Goal: Information Seeking & Learning: Learn about a topic

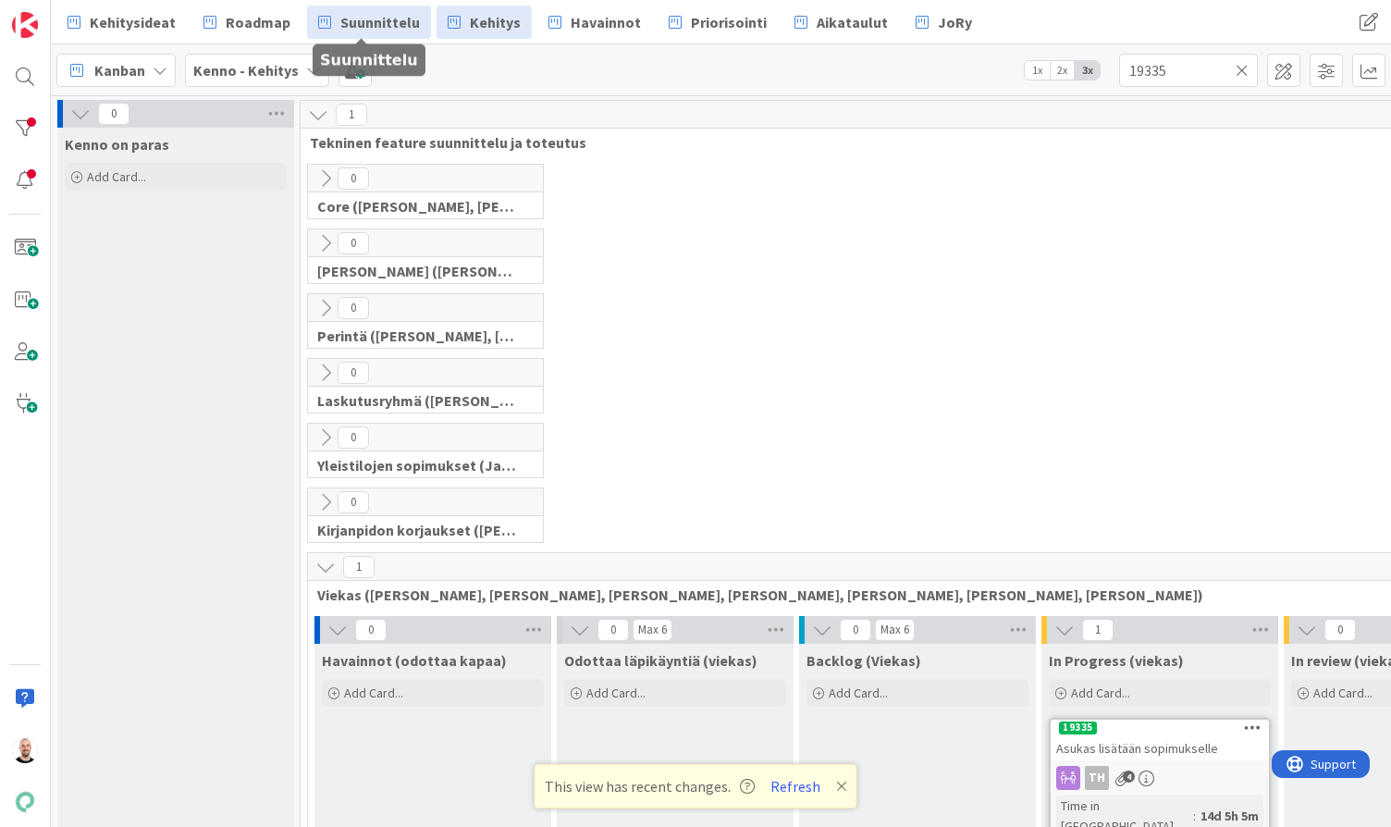
click at [360, 9] on link "Suunnittelu" at bounding box center [369, 22] width 124 height 33
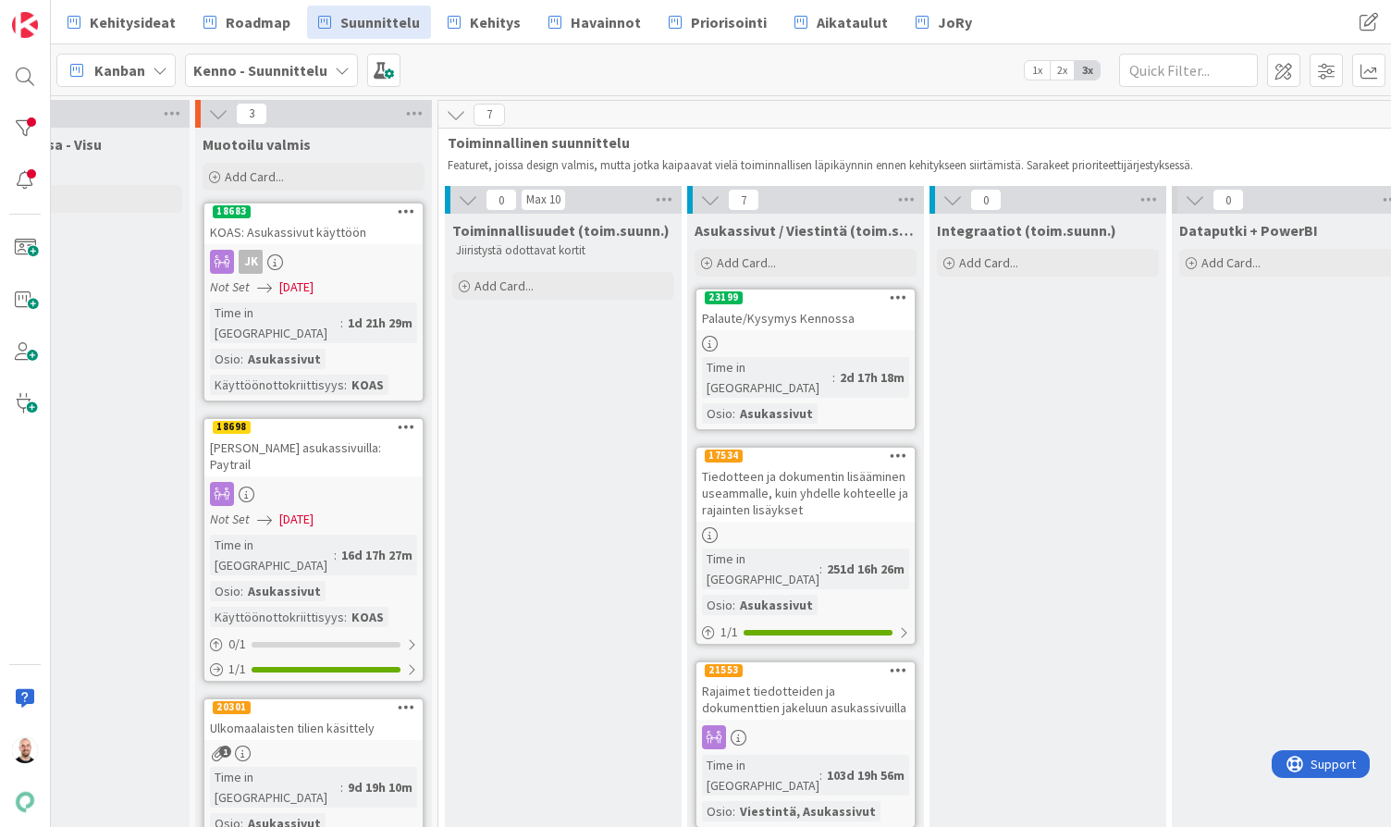
scroll to position [0, 589]
click at [23, 125] on div at bounding box center [24, 128] width 37 height 37
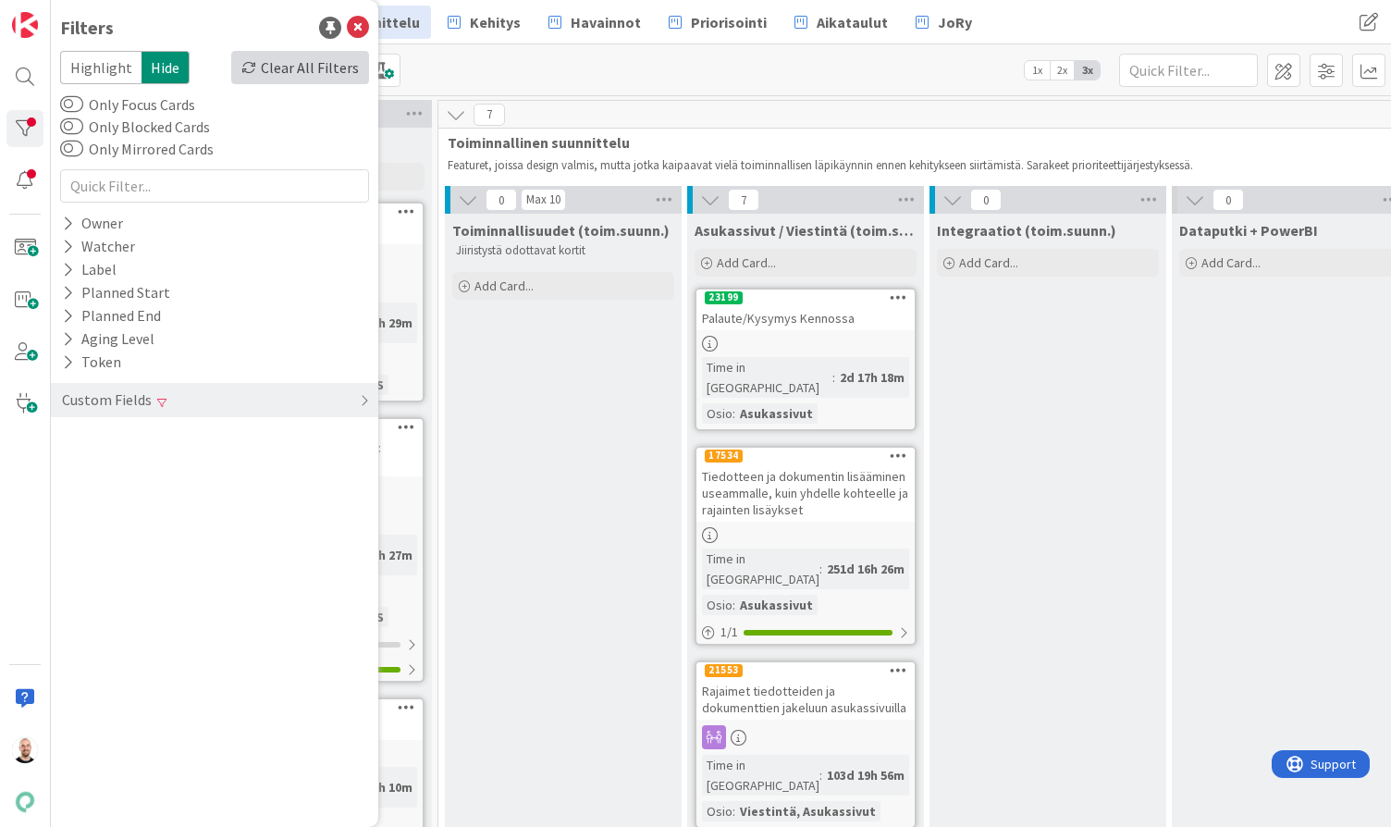
click at [305, 60] on div "Clear All Filters" at bounding box center [300, 67] width 138 height 33
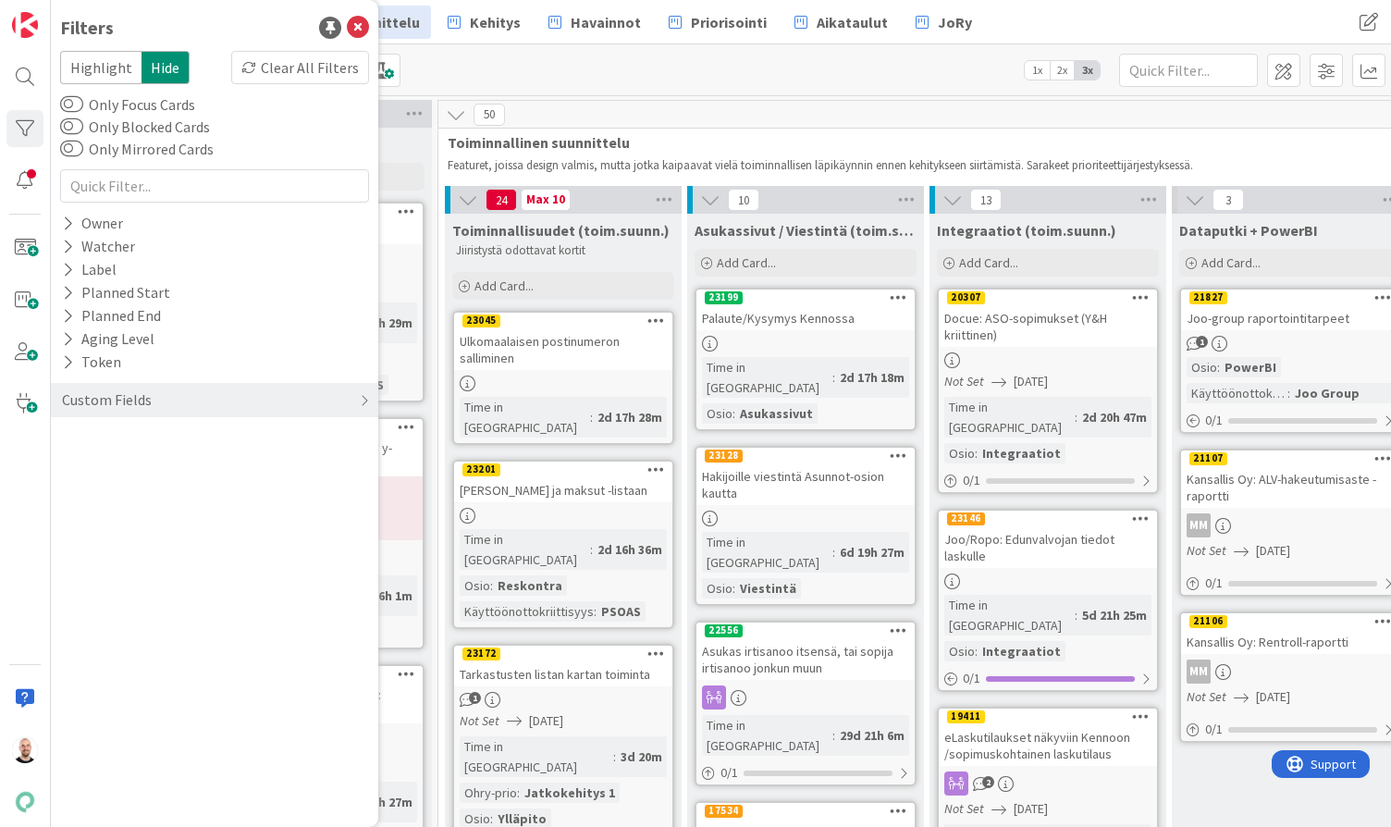
click at [573, 478] on div "[PERSON_NAME] ja maksut -listaan" at bounding box center [563, 490] width 218 height 24
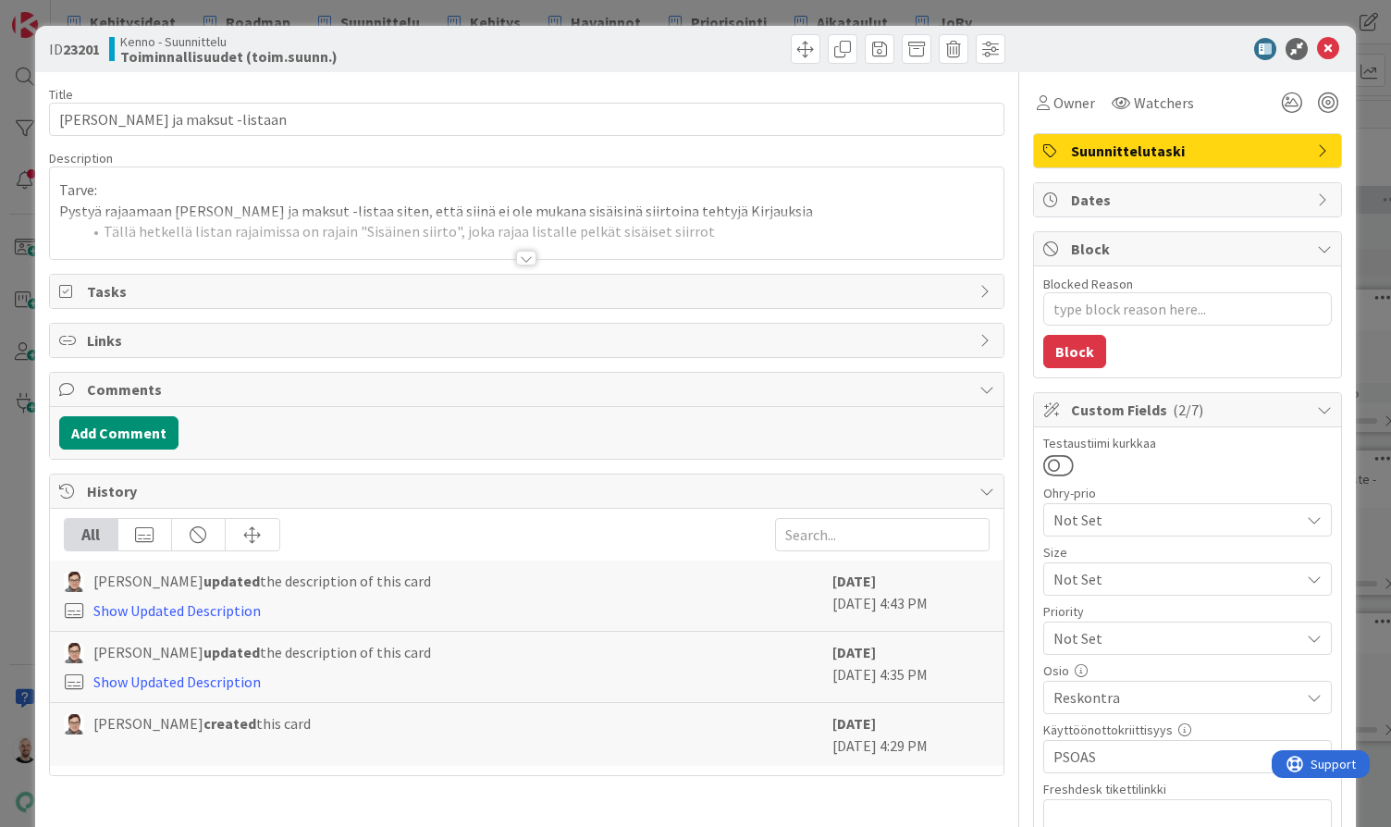
click at [525, 255] on div at bounding box center [526, 258] width 20 height 15
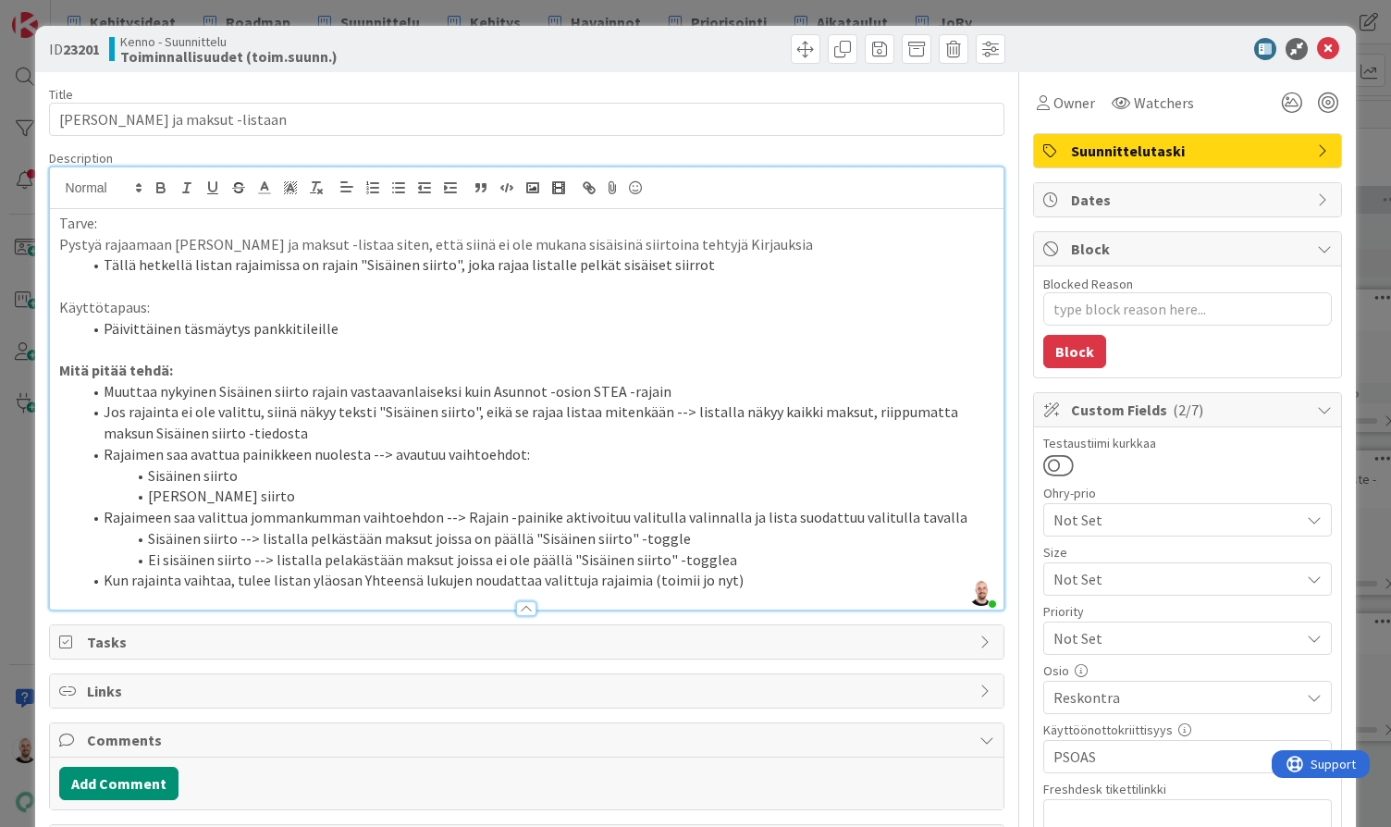
click at [775, 570] on li "Kun rajainta vaihtaa, tulee listan yläosan Yhteensä lukujen noudattaa valittuja…" at bounding box center [538, 580] width 914 height 21
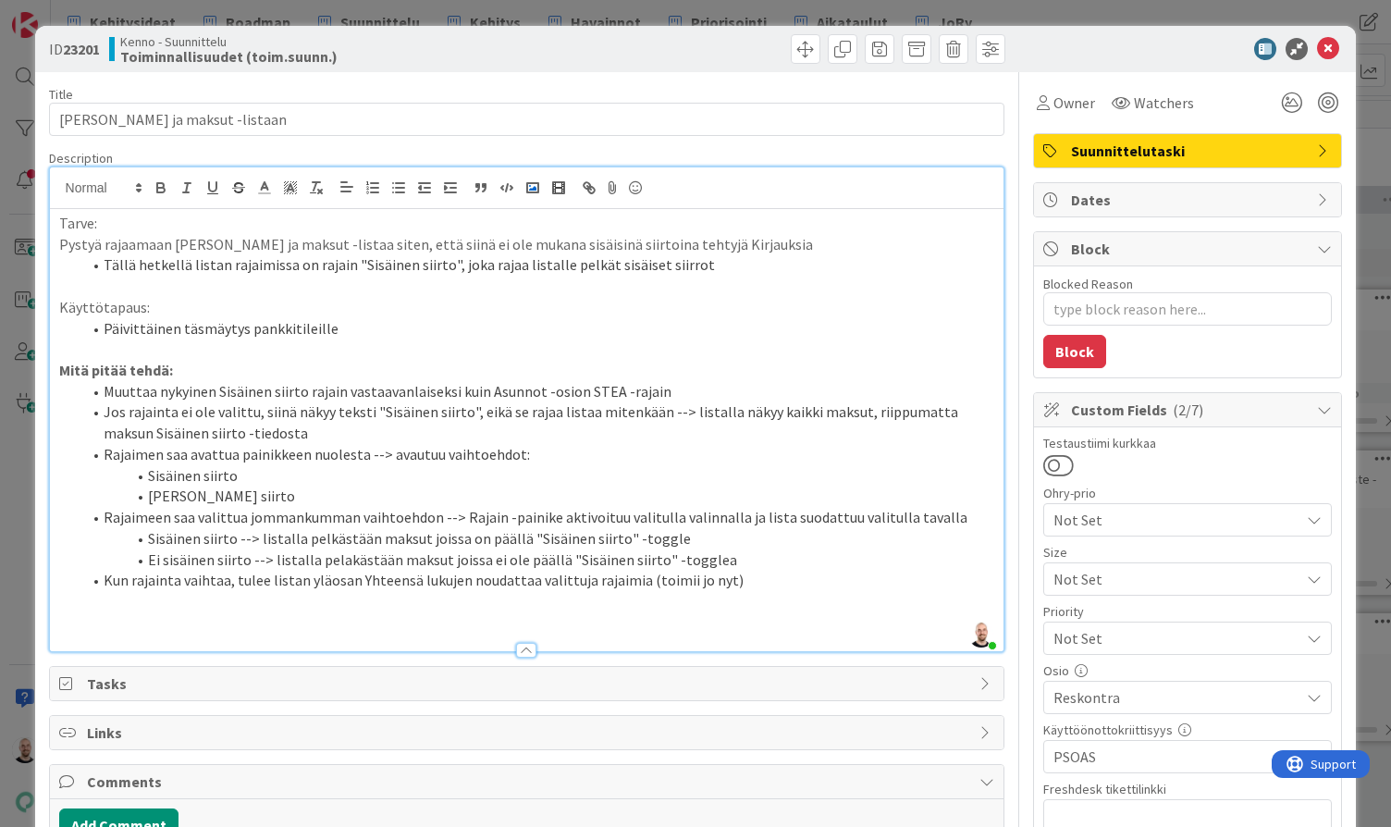
click at [533, 188] on polyline "button" at bounding box center [532, 188] width 7 height 5
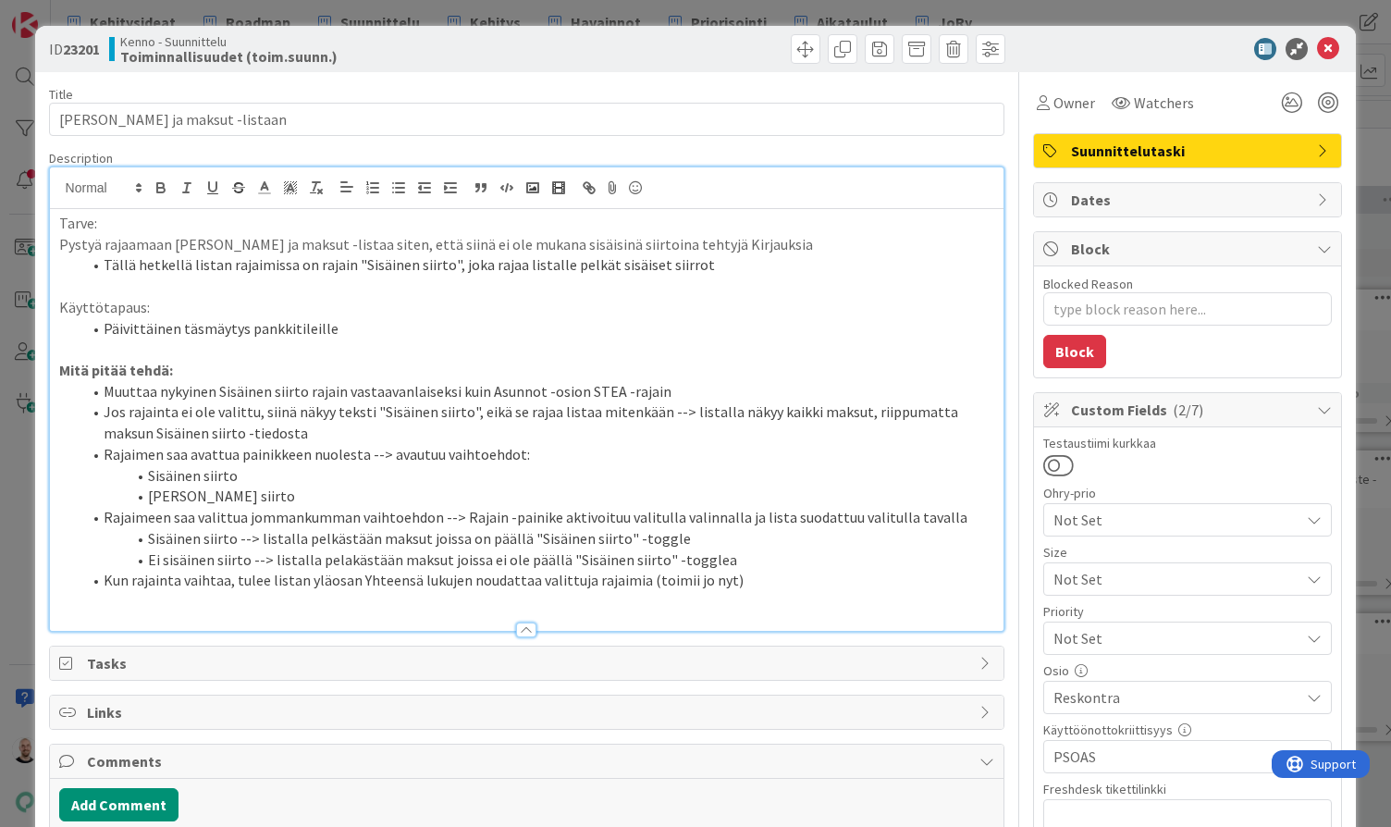
click at [604, 12] on div "ID 23201 Kenno - Suunnittelu Toiminnallisuudet (toim.suunn.) Title 37 / 128 Uus…" at bounding box center [695, 413] width 1391 height 827
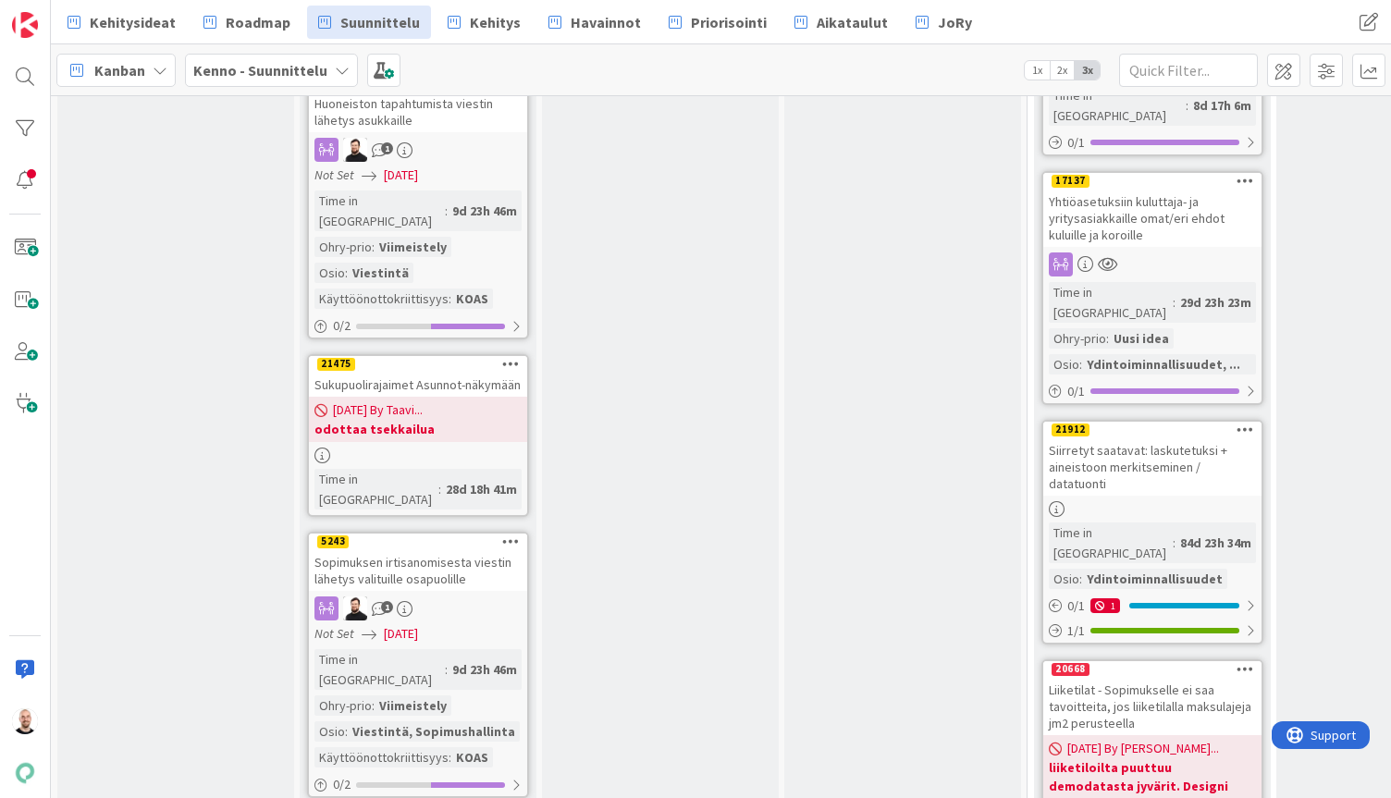
scroll to position [432, 0]
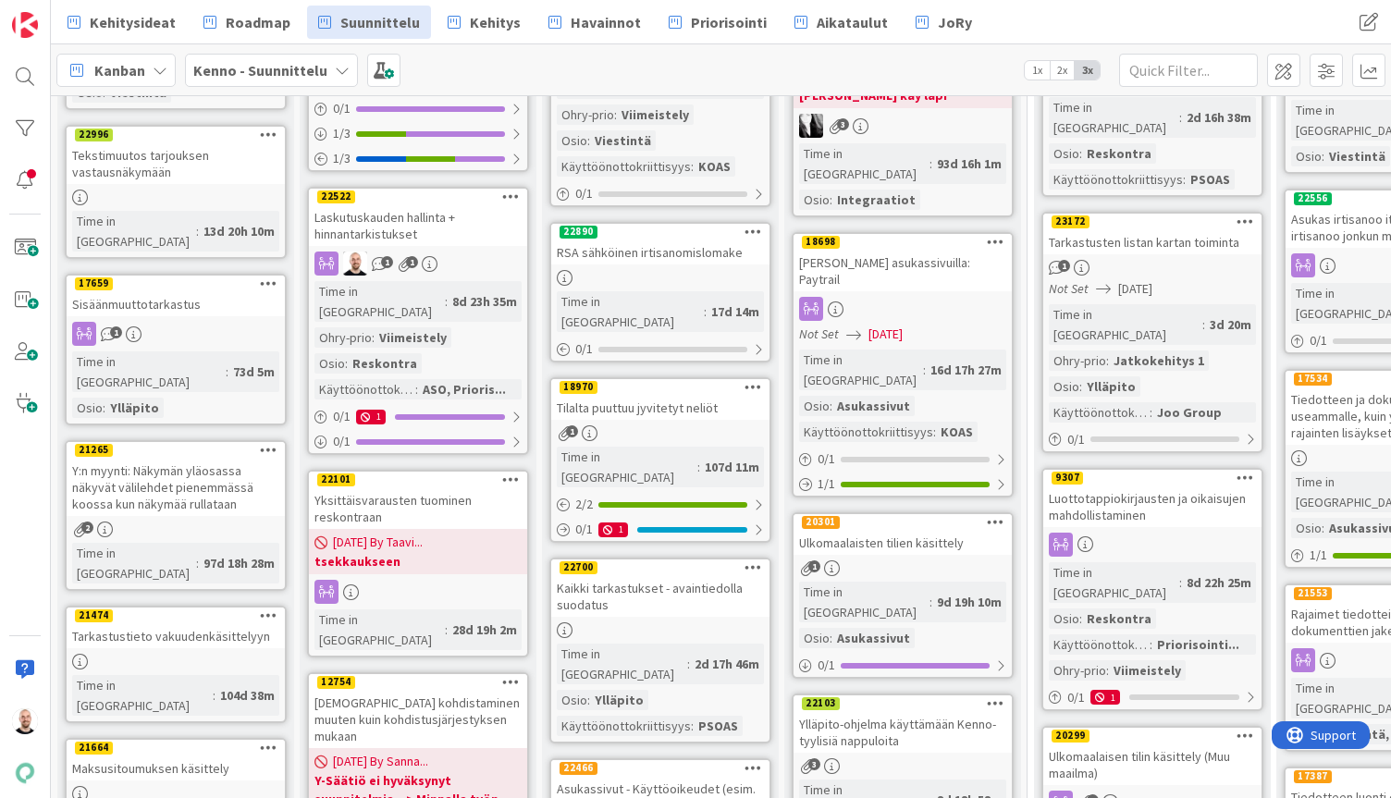
click at [907, 531] on div "Ulkomaalaisten tilien käsittely" at bounding box center [903, 543] width 218 height 24
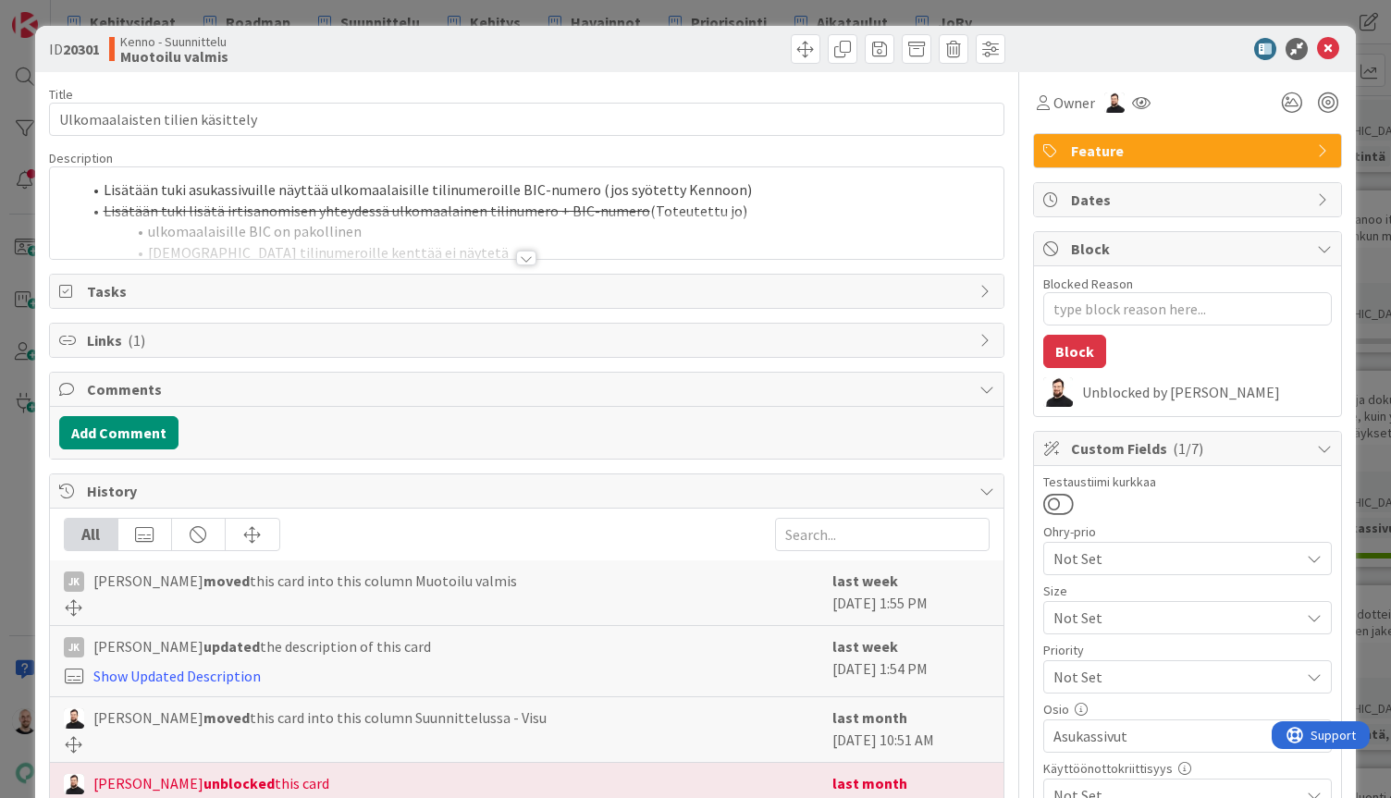
click at [522, 256] on div at bounding box center [526, 258] width 20 height 15
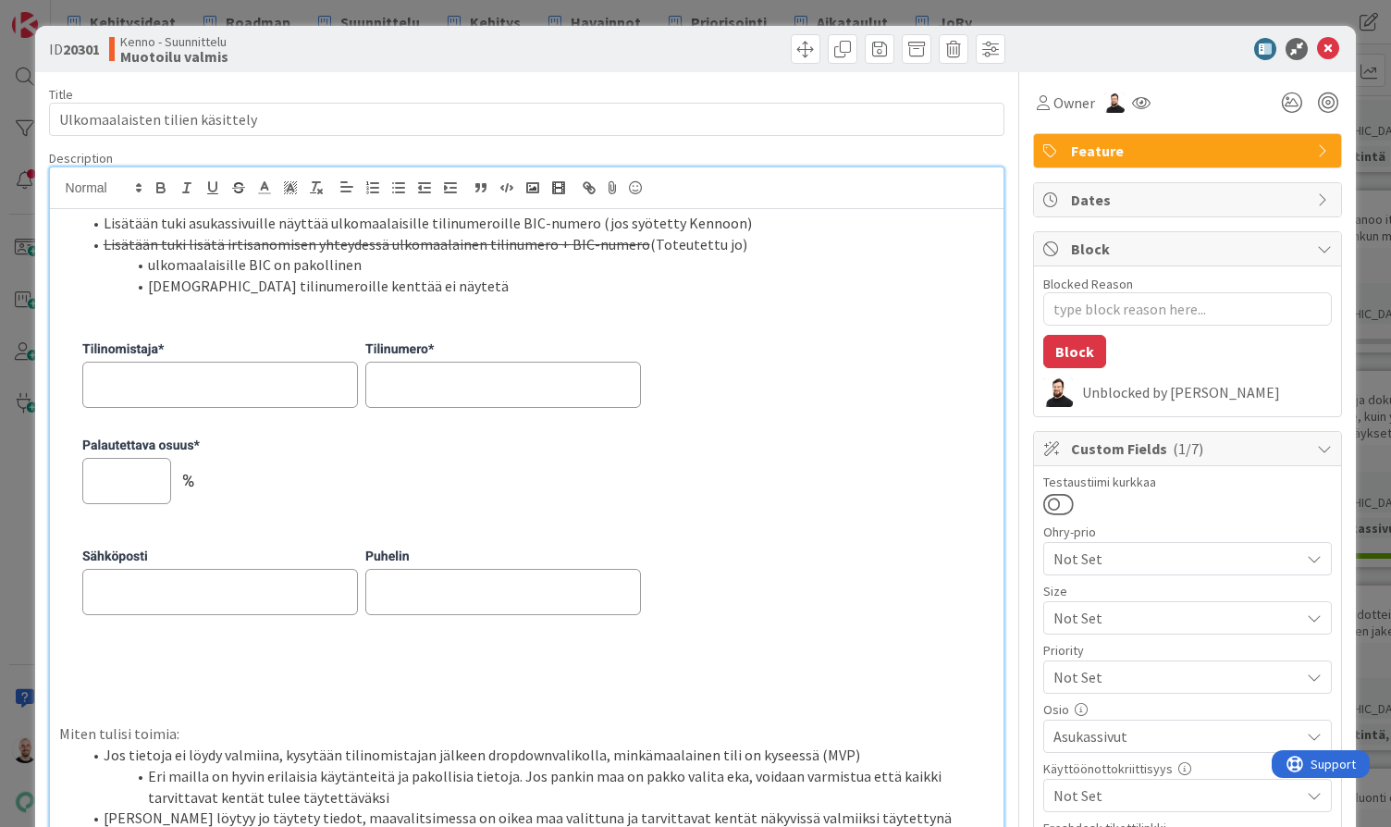
type textarea "x"
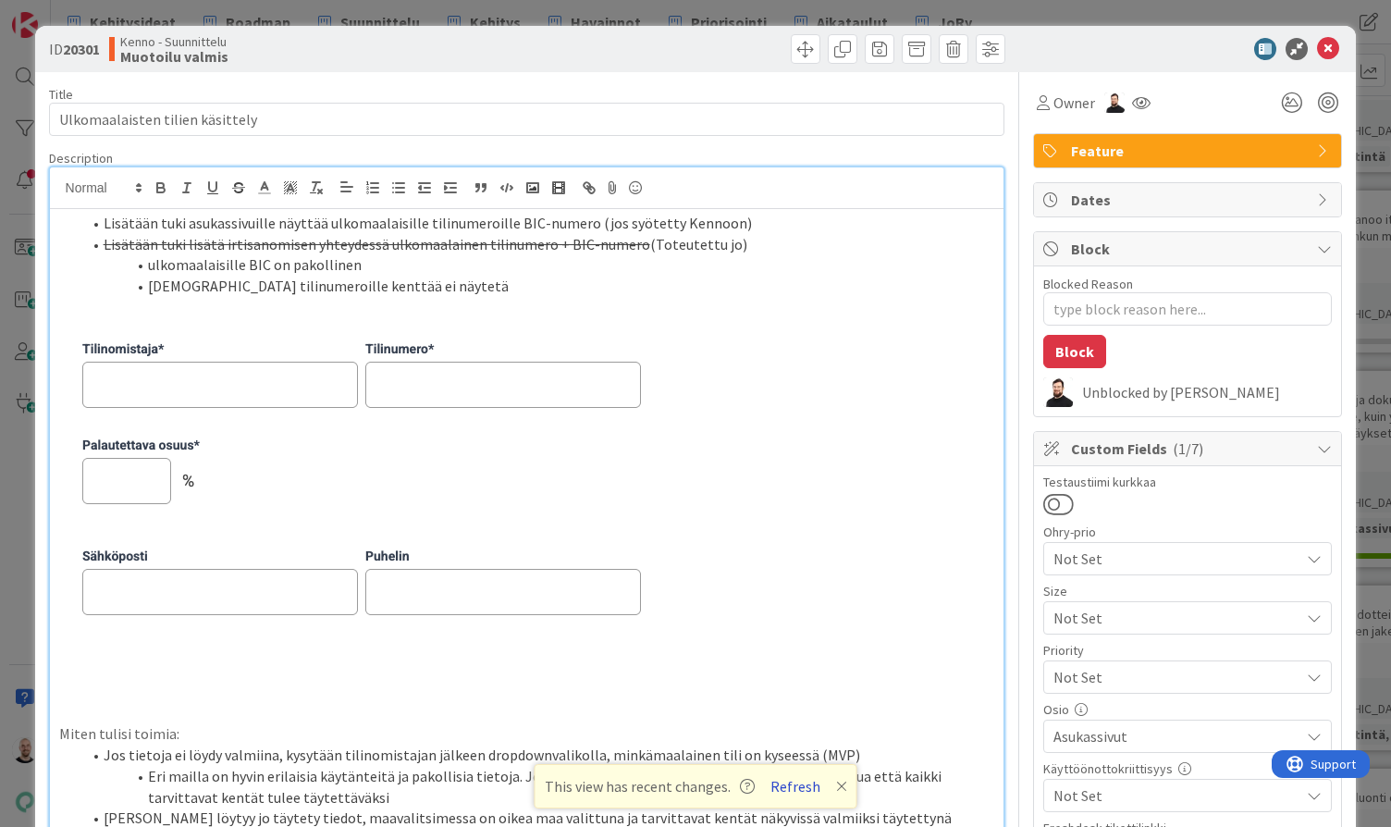
click at [796, 786] on button "Refresh" at bounding box center [795, 786] width 63 height 24
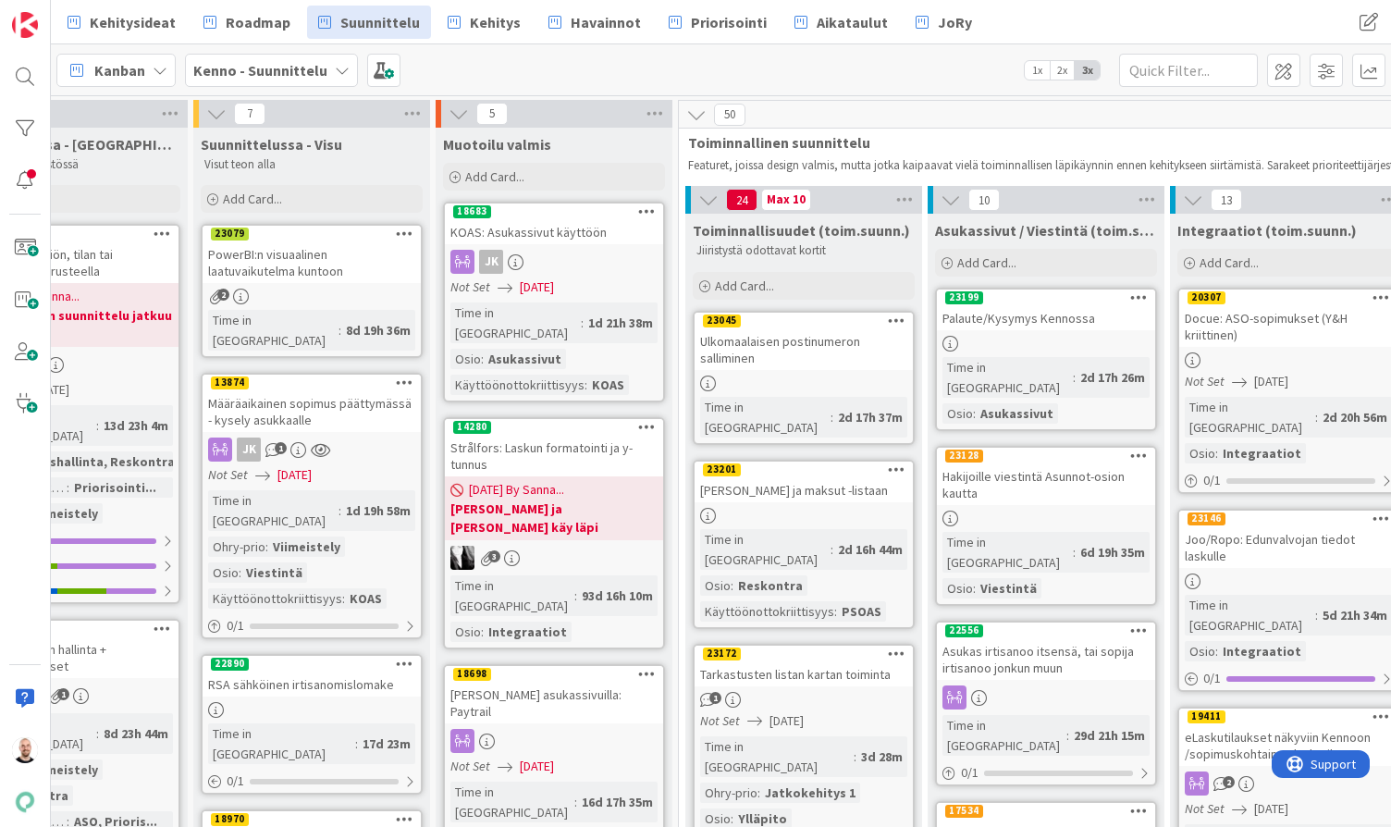
scroll to position [0, 356]
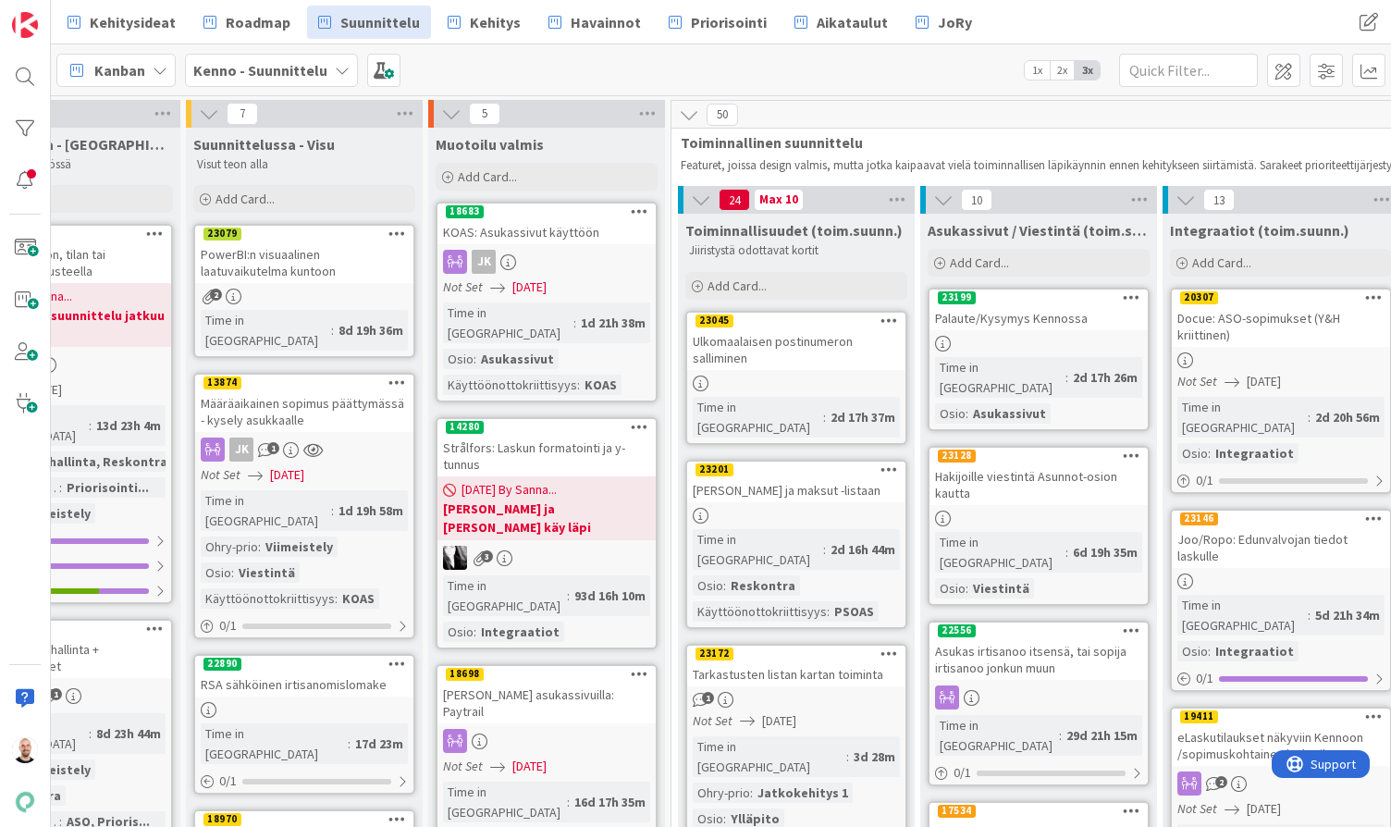
click at [808, 356] on div "Ulkomaalaisen postinumeron salliminen" at bounding box center [796, 349] width 218 height 41
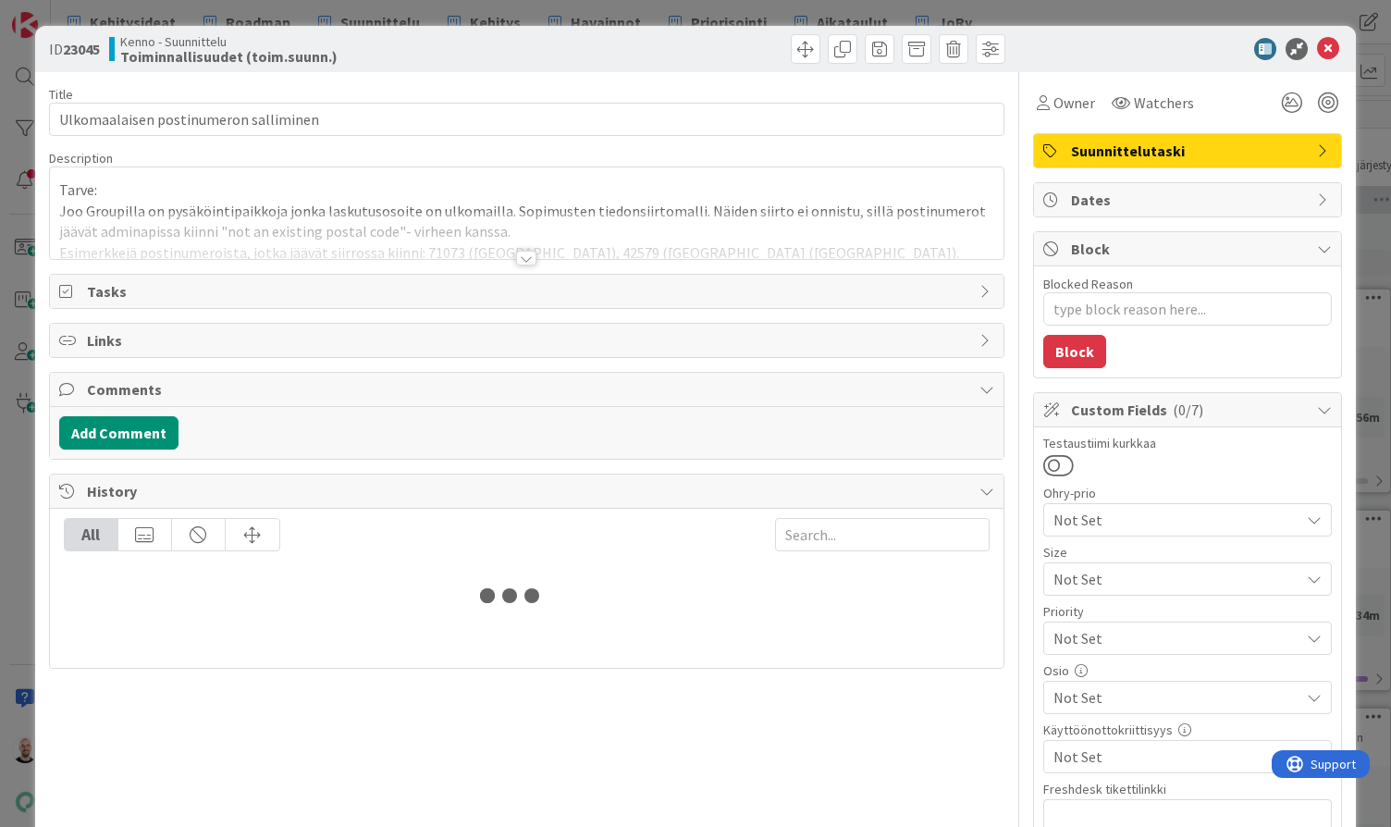
type textarea "x"
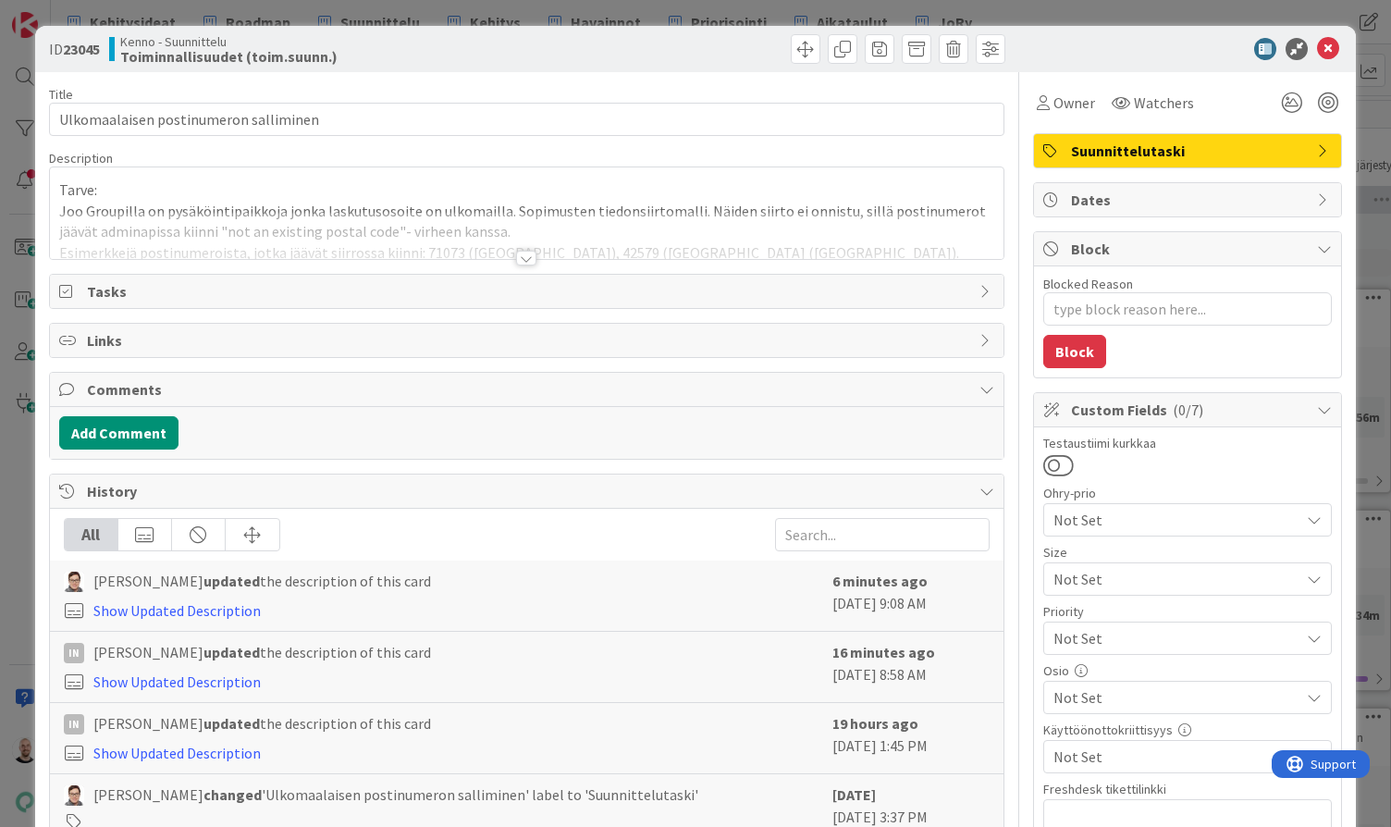
click at [526, 256] on div at bounding box center [526, 258] width 20 height 15
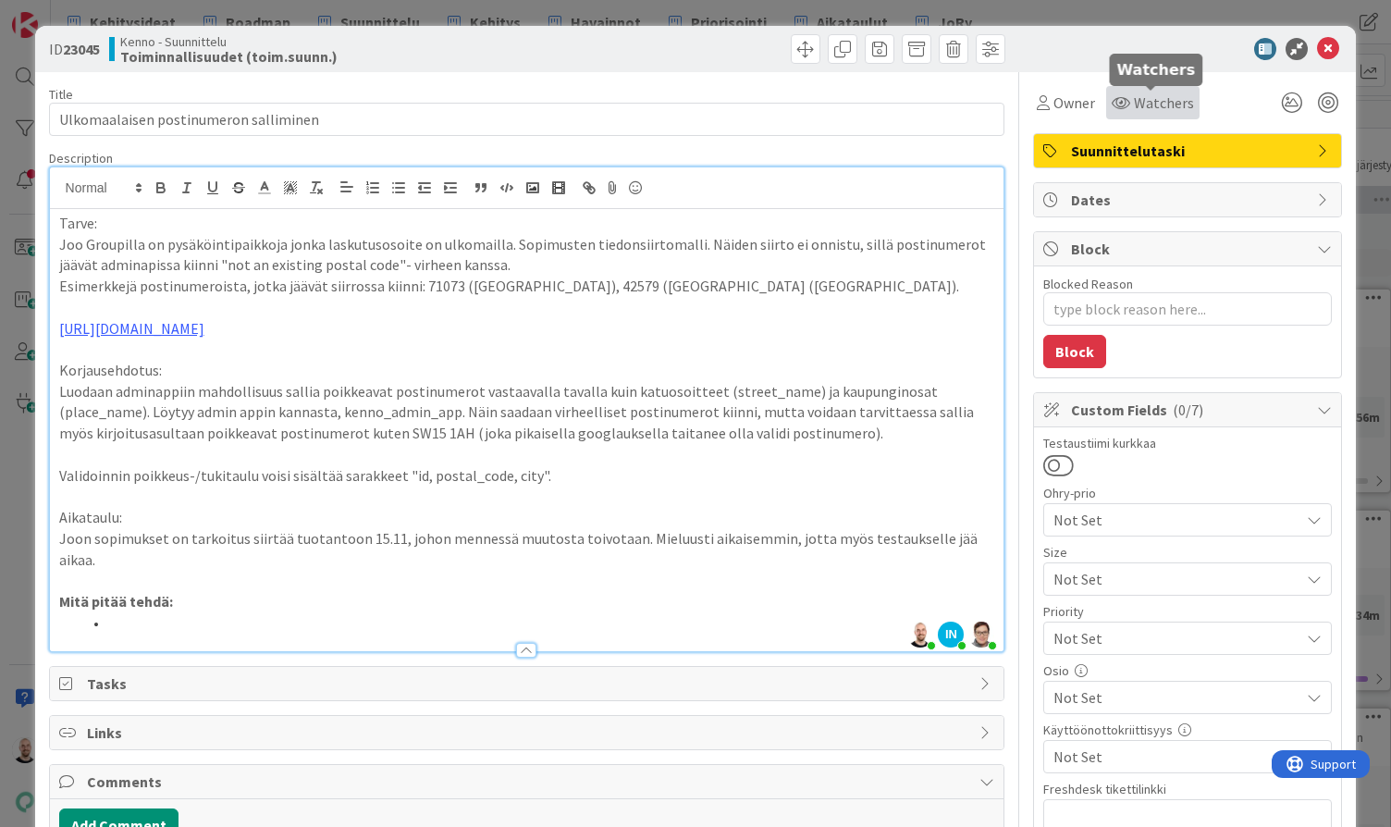
type input "Ulkomaalaisen postiosoitteen salliminen"
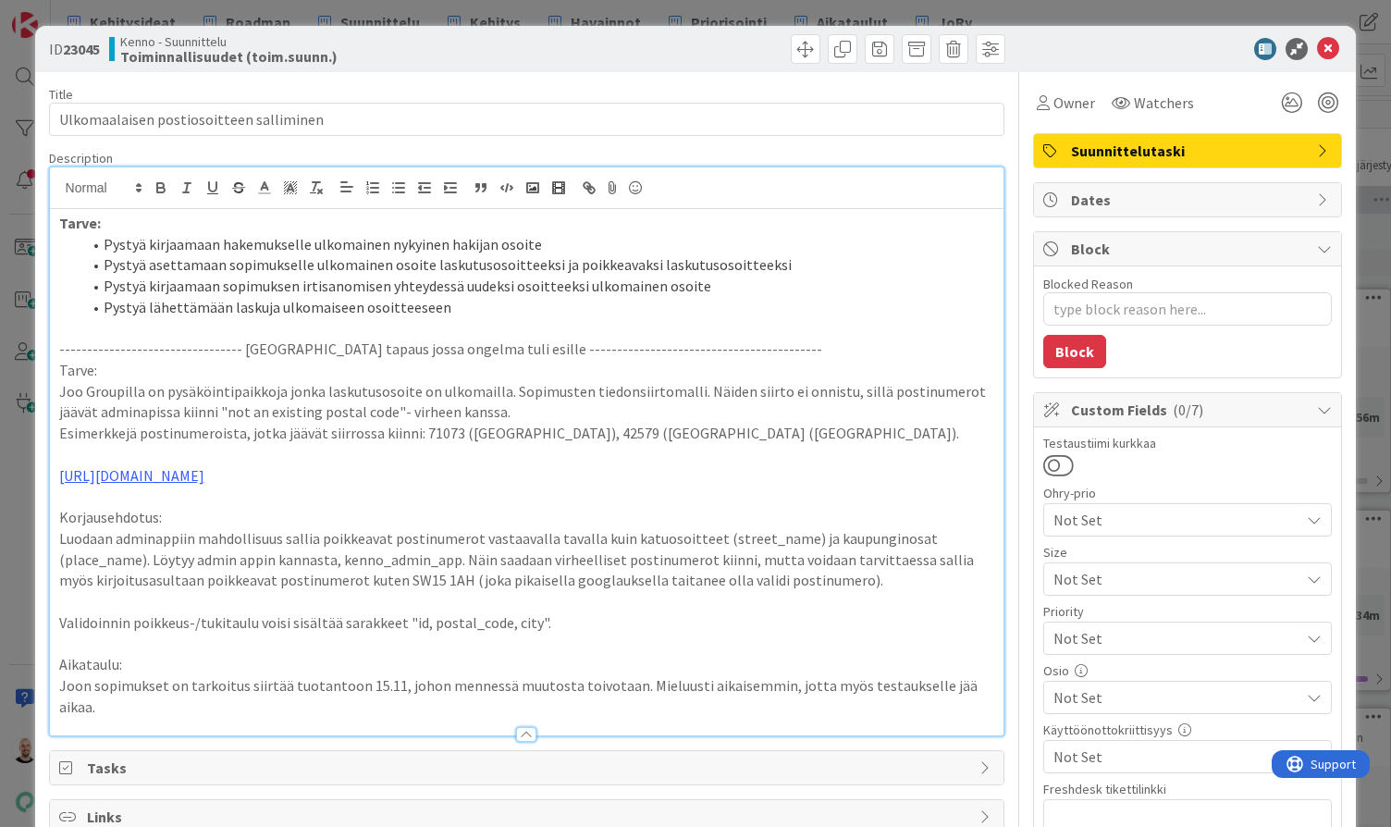
type textarea "x"
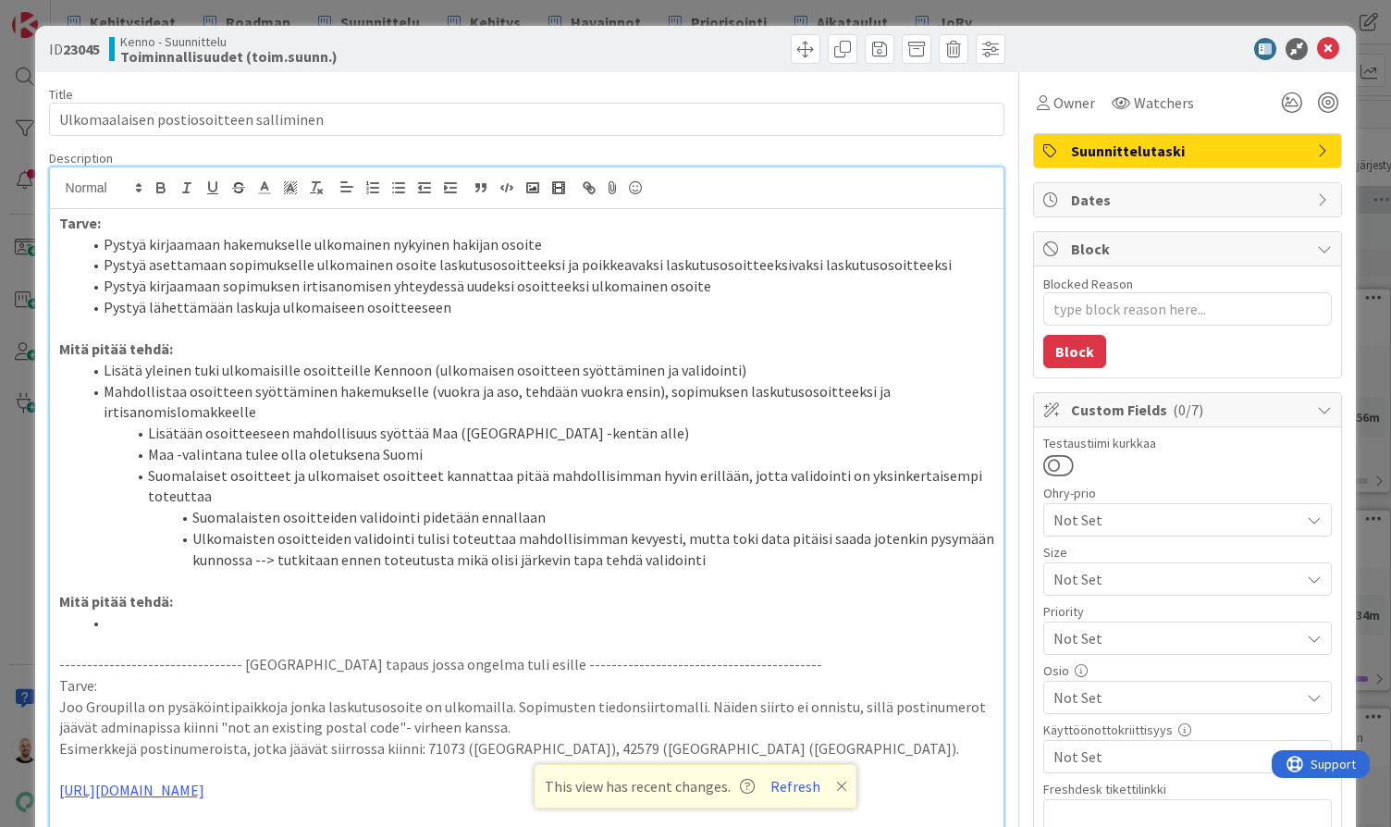
click at [1068, 11] on div "ID 23045 Kenno - Suunnittelu Toiminnallisuudet (toim.suunn.) Title 39 / 128 Ulk…" at bounding box center [695, 413] width 1391 height 827
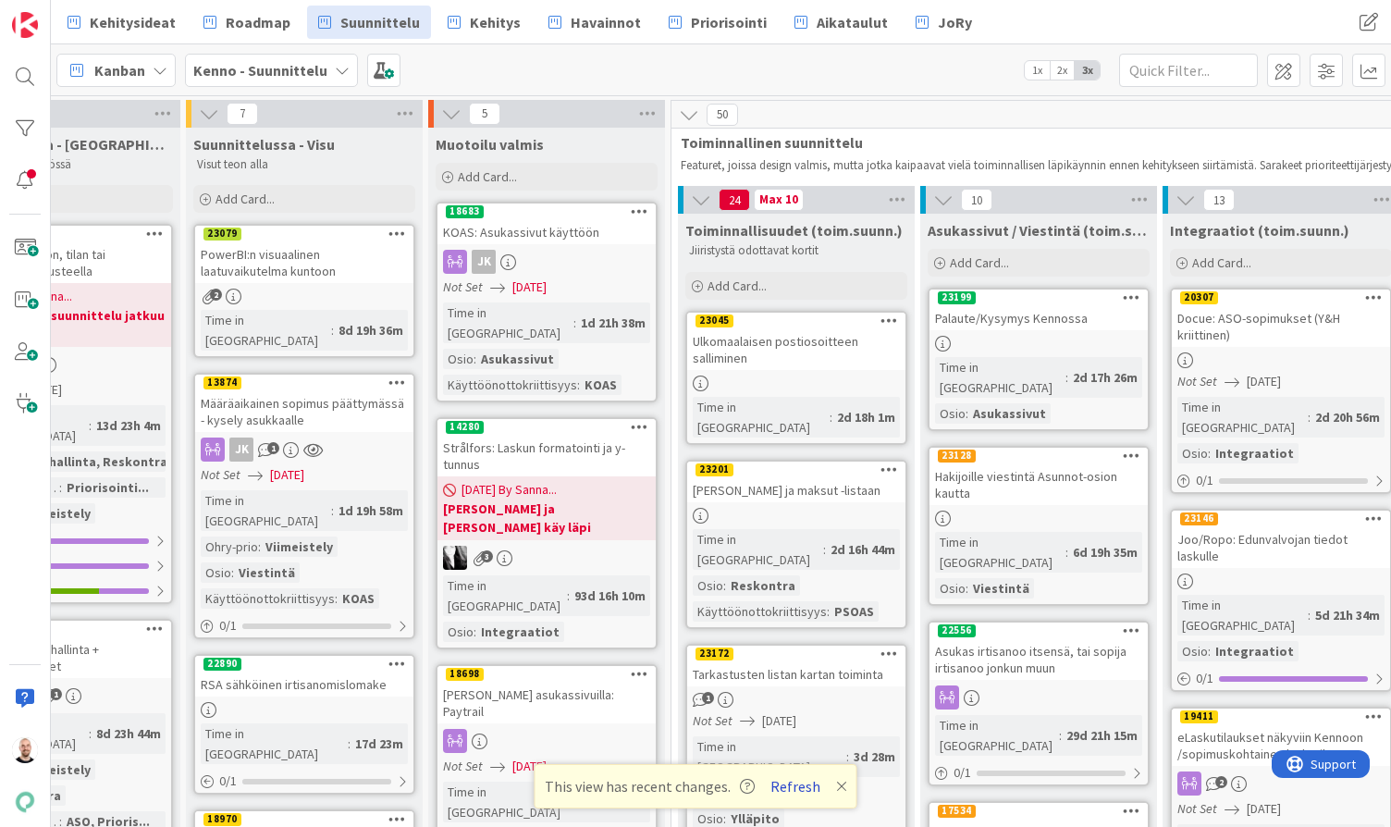
click at [793, 790] on button "Refresh" at bounding box center [795, 786] width 63 height 24
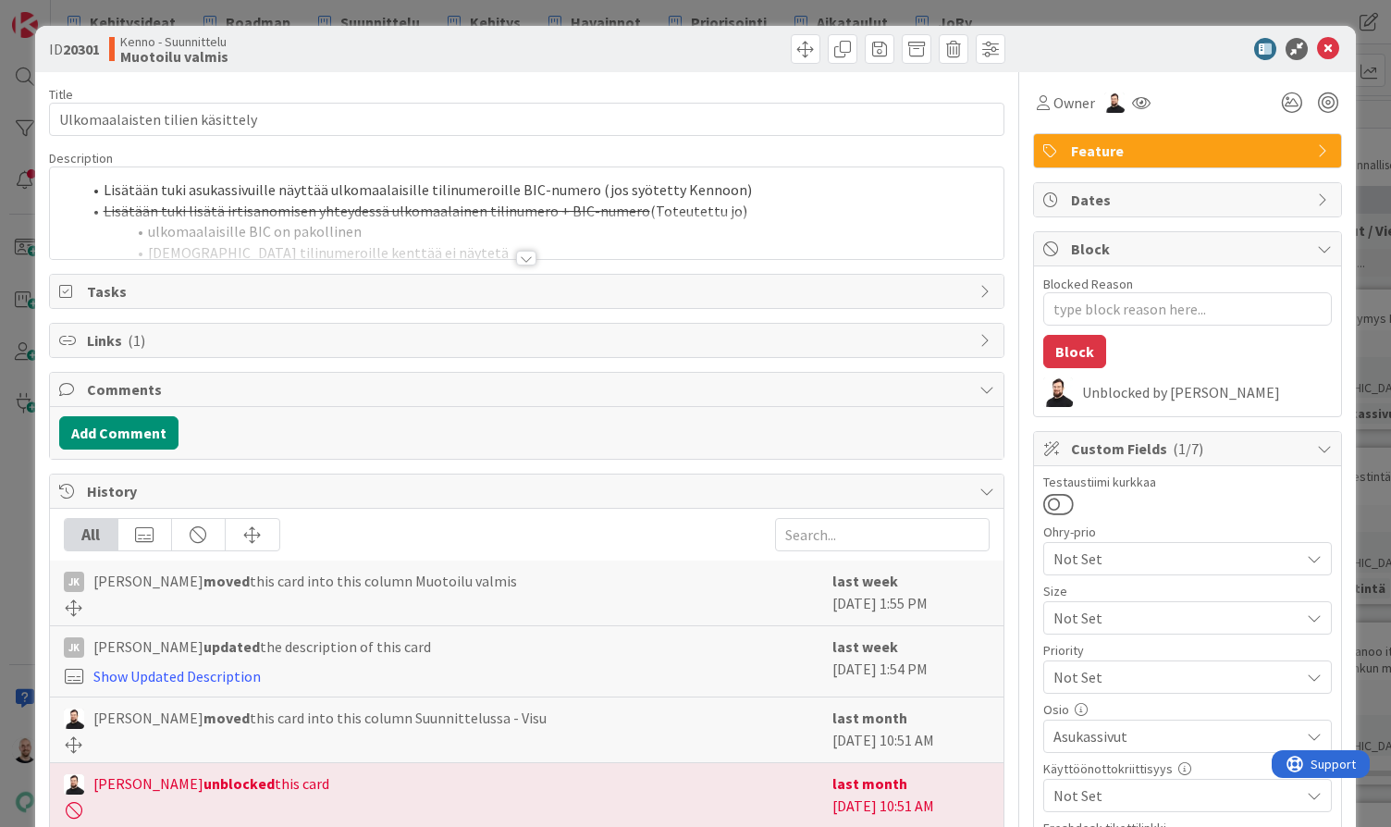
click at [792, 4] on div "ID 20301 Kenno - Suunnittelu Muotoilu valmis Title 31 / 128 Ulkomaalaisten tili…" at bounding box center [695, 413] width 1391 height 827
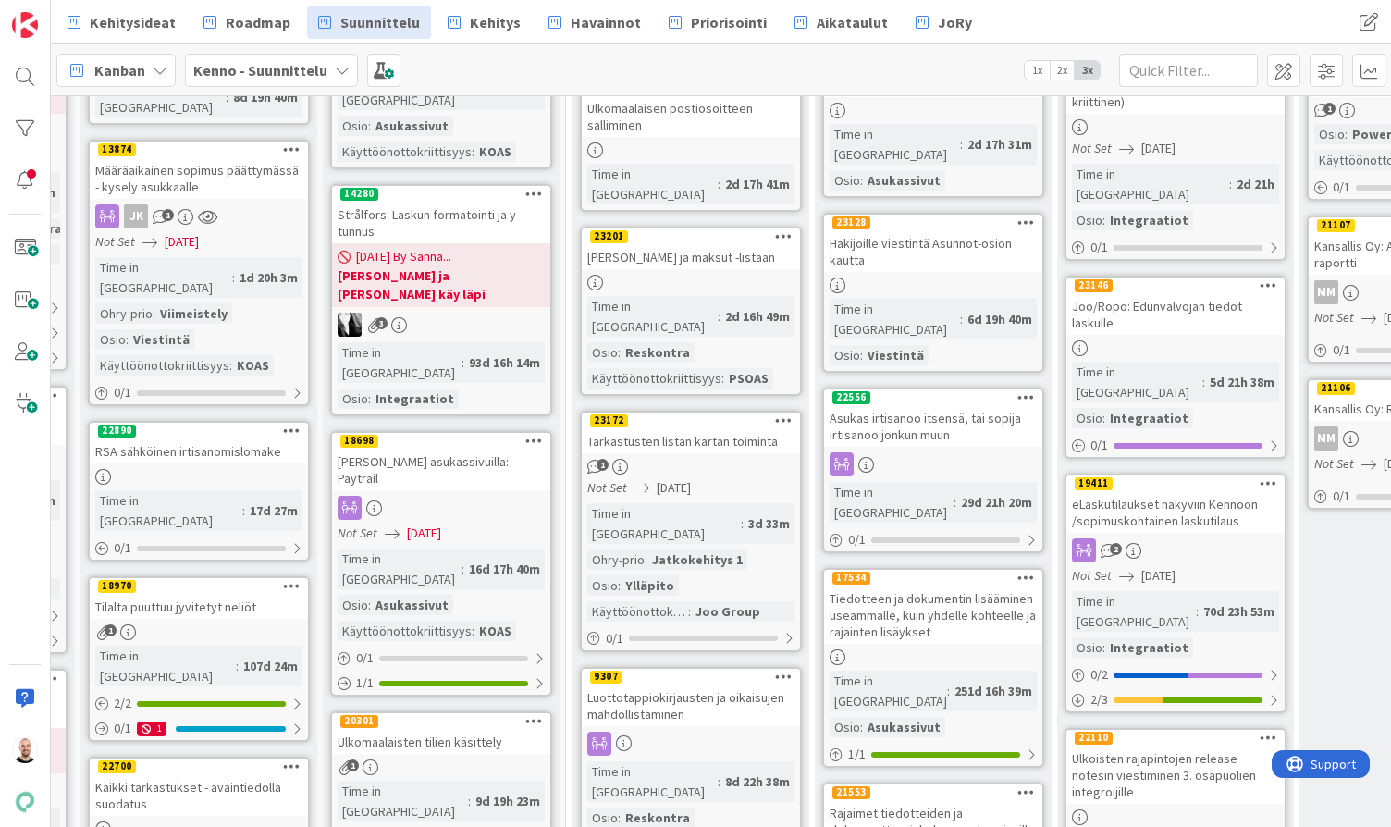
scroll to position [233, 463]
click at [672, 429] on div "Tarkastusten listan kartan toiminta" at bounding box center [689, 441] width 218 height 24
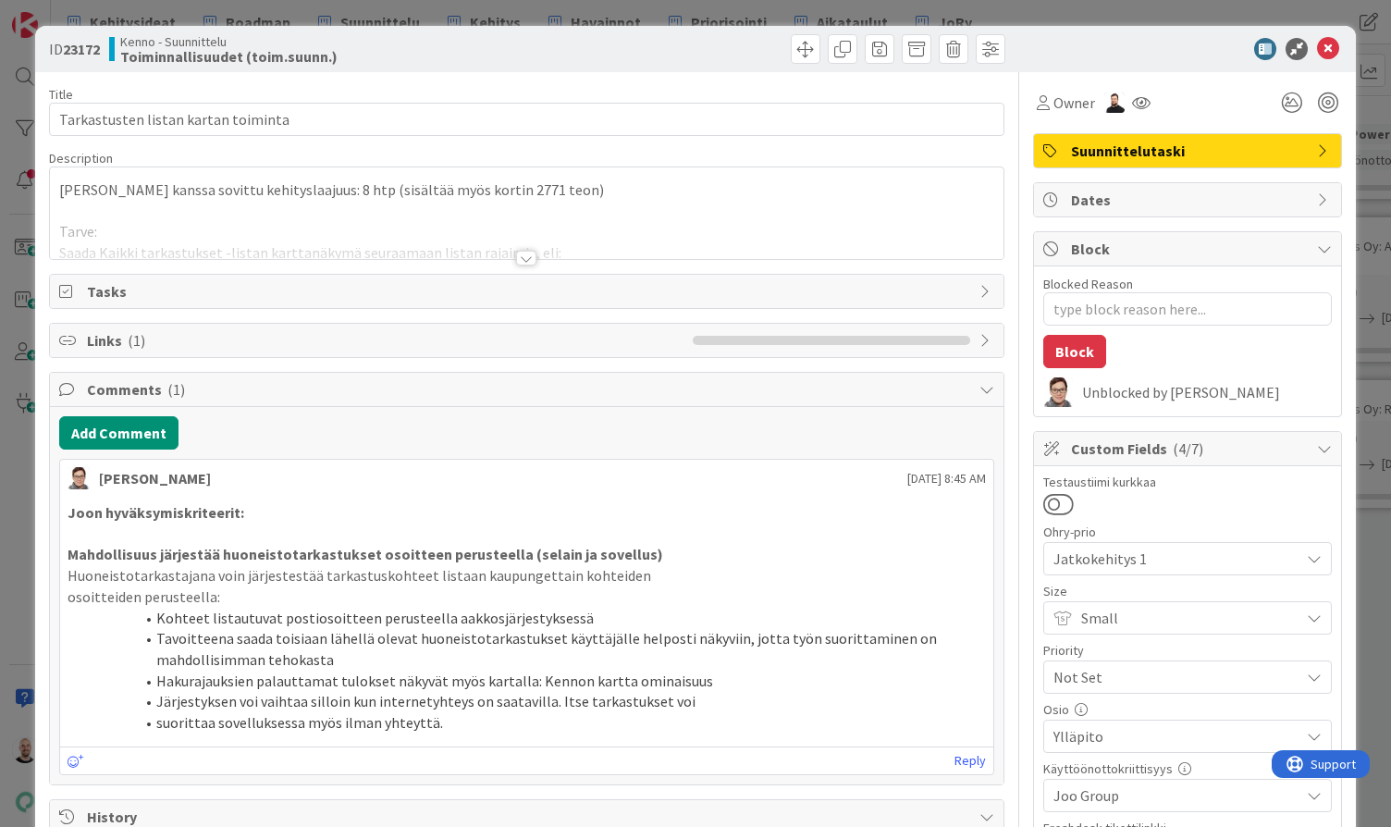
click at [528, 262] on div at bounding box center [526, 258] width 20 height 15
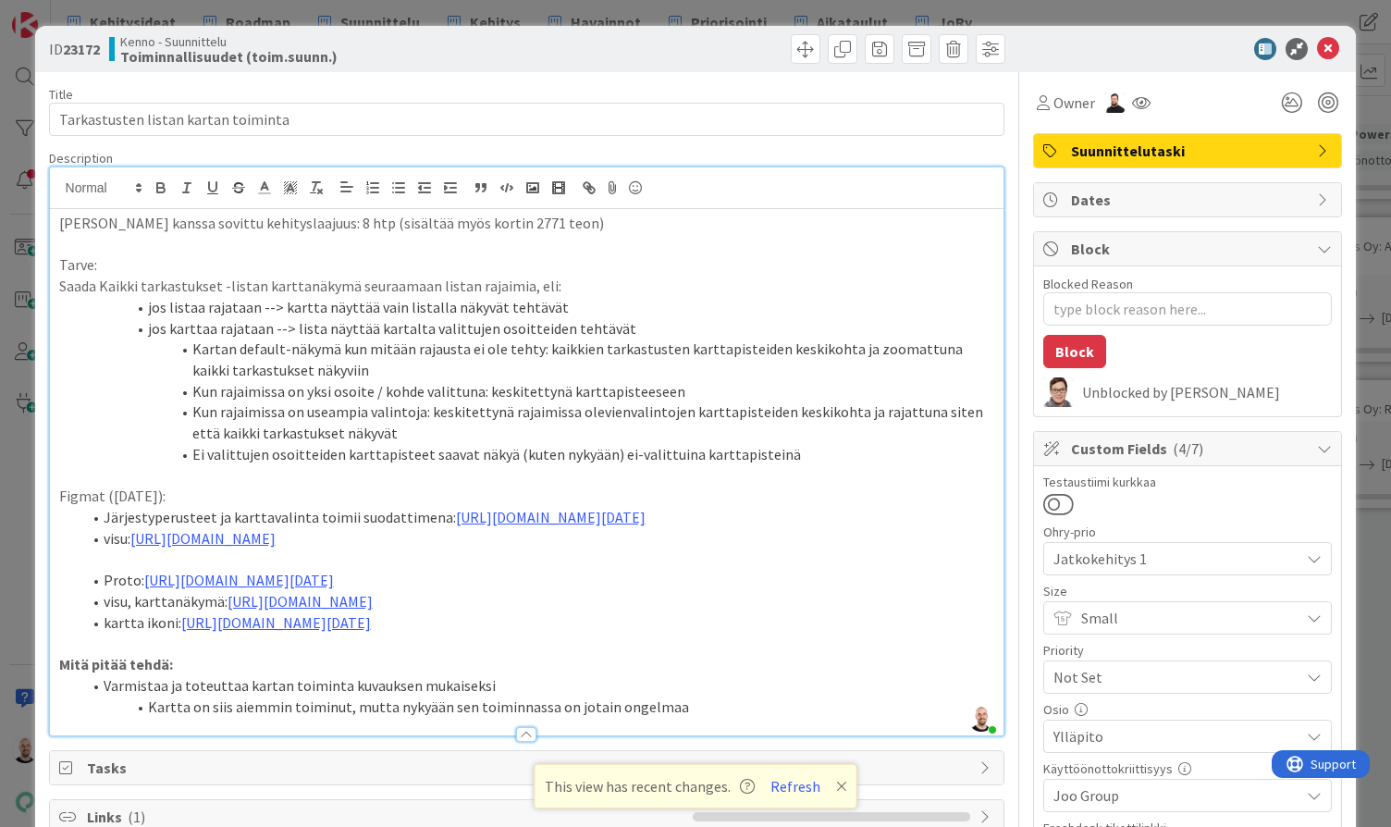
type textarea "x"
click at [1041, 15] on div "ID 23172 Kenno - Suunnittelu Toiminnallisuudet (toim.suunn.) Title 35 / 128 Tar…" at bounding box center [695, 413] width 1391 height 827
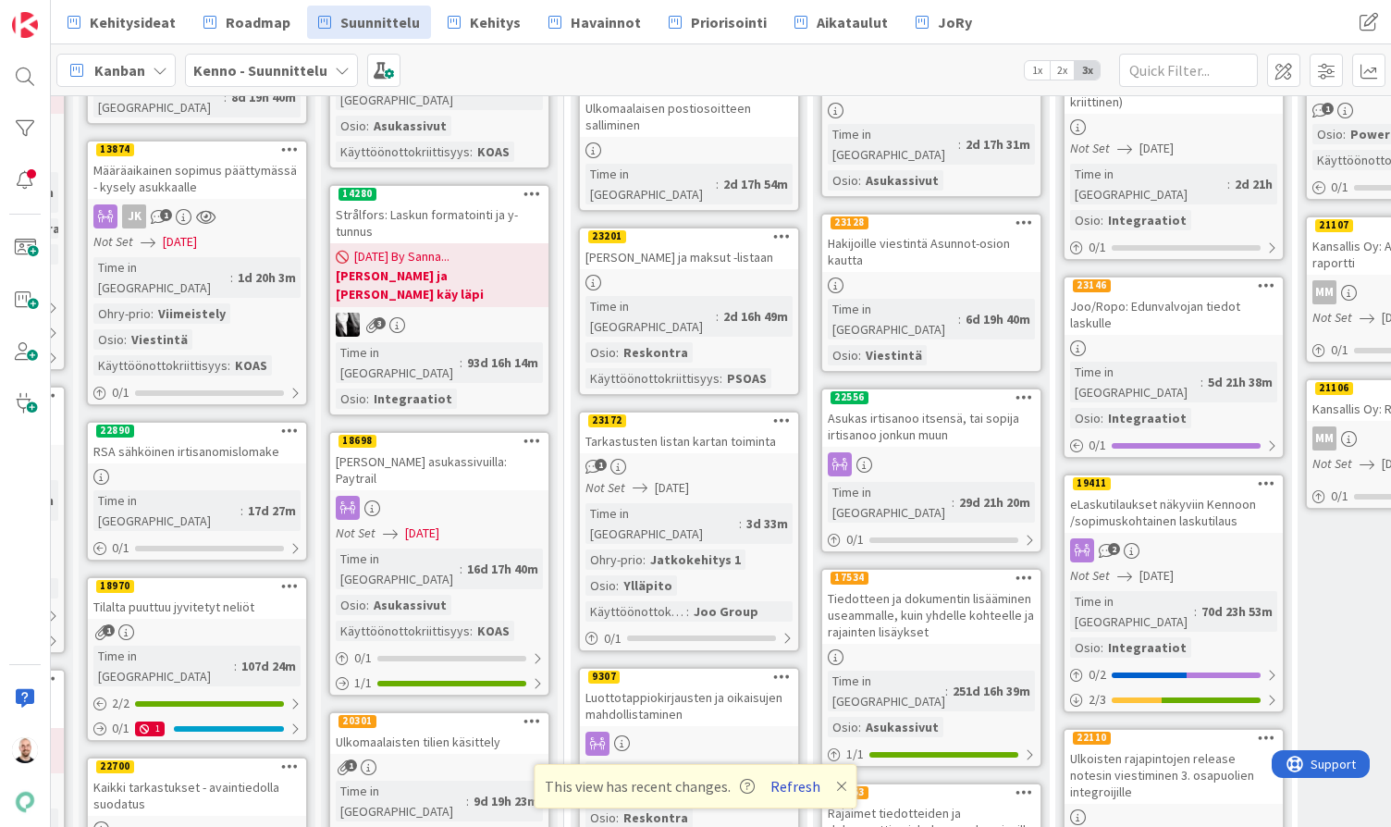
click at [803, 789] on button "Refresh" at bounding box center [795, 786] width 63 height 24
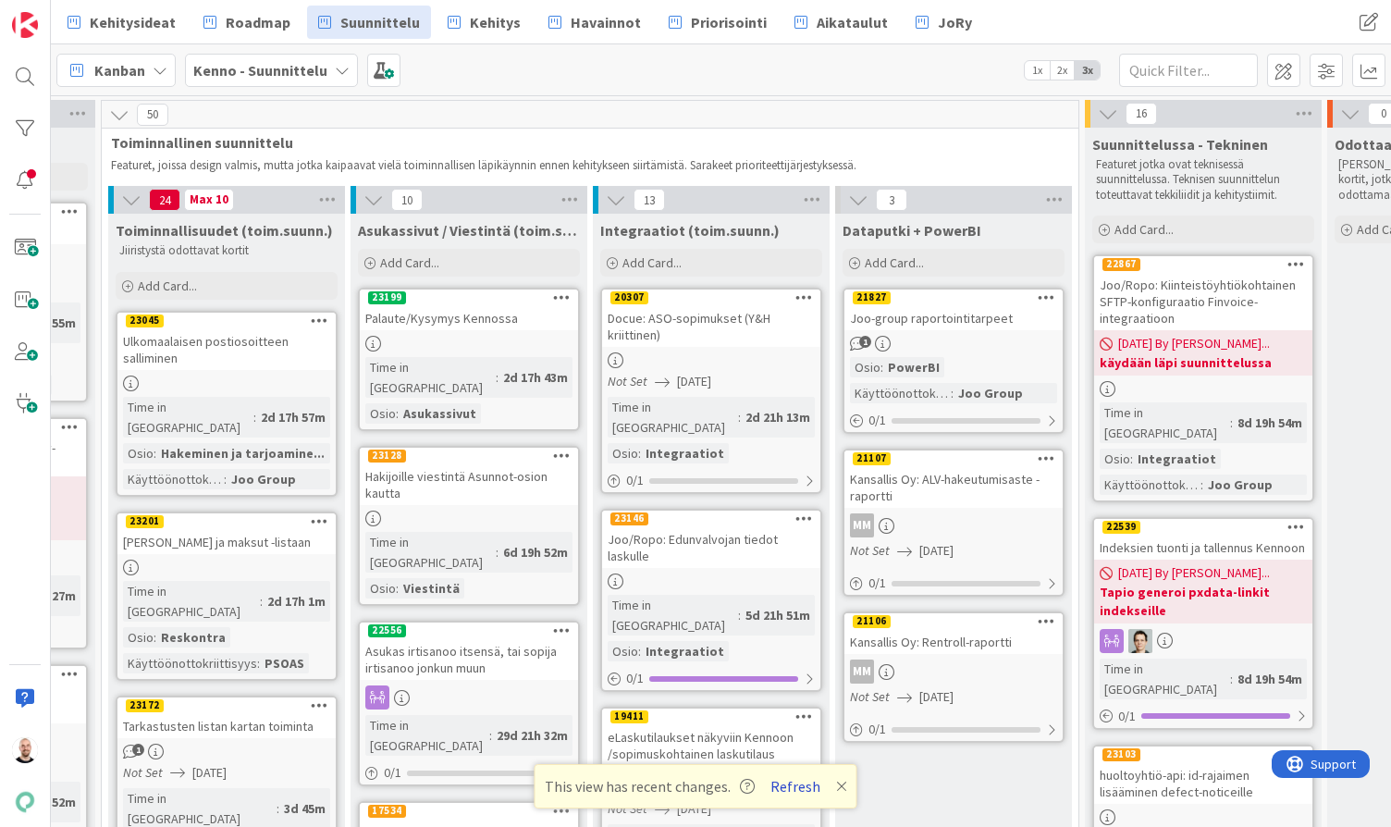
click at [790, 789] on button "Refresh" at bounding box center [795, 786] width 63 height 24
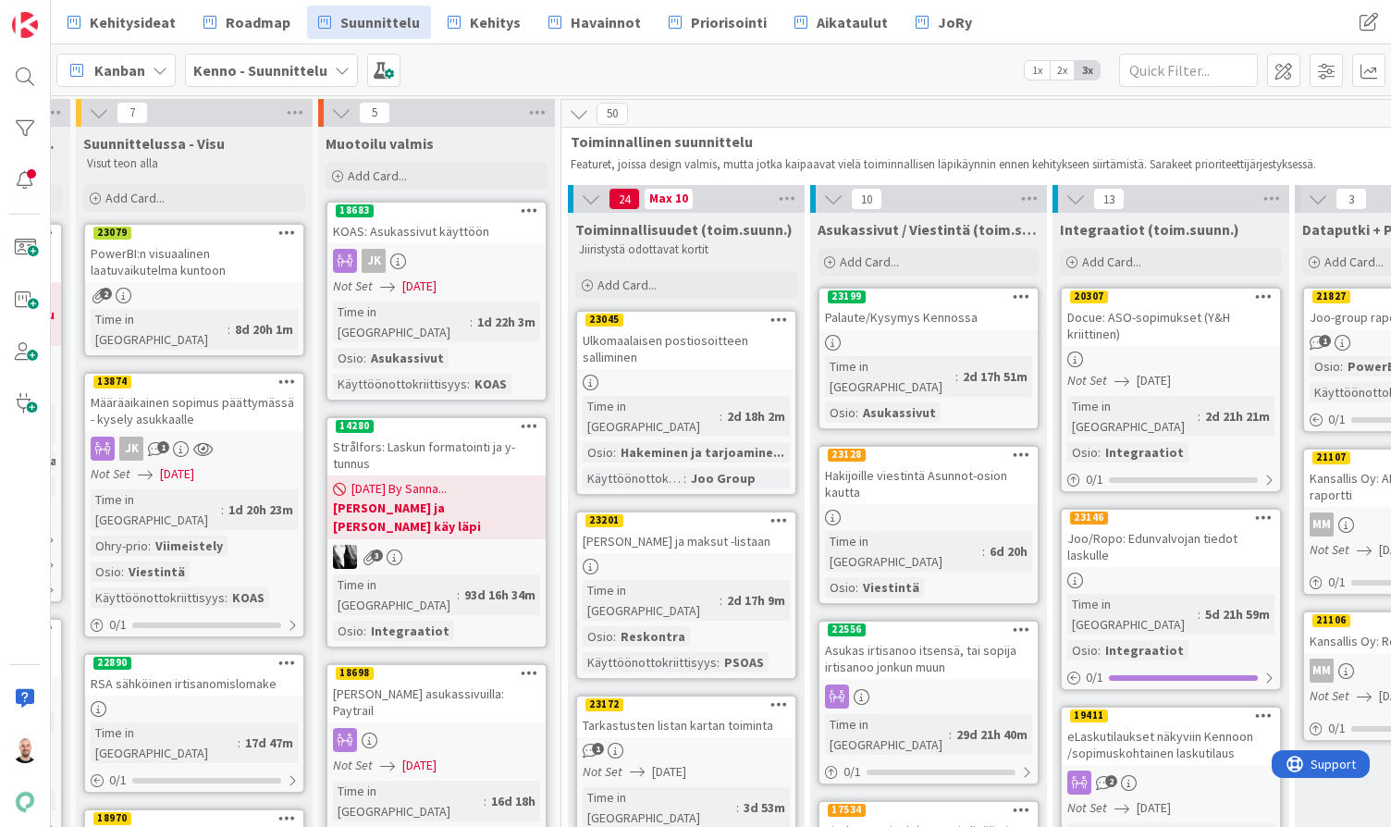
scroll to position [4, 466]
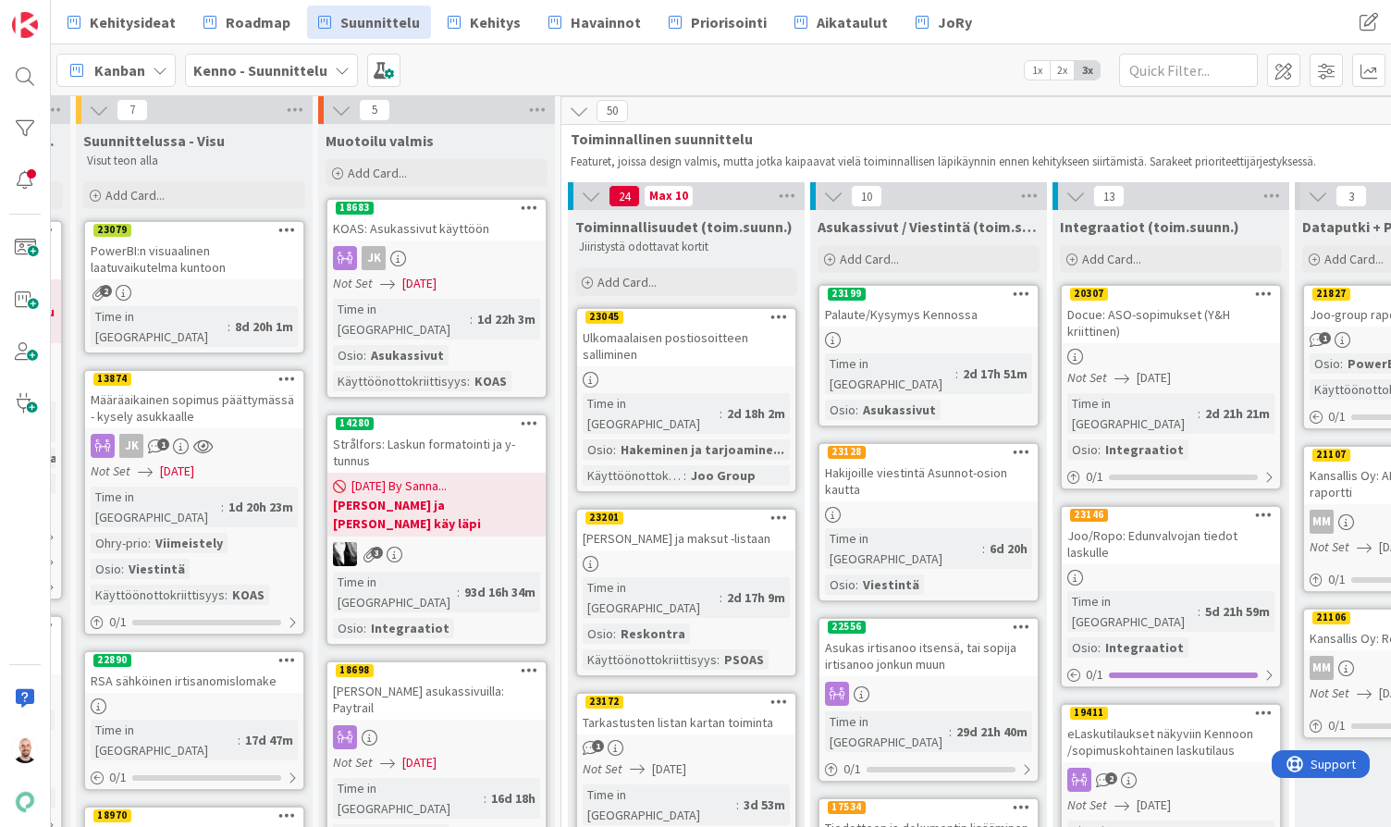
click at [681, 348] on div "Ulkomaalaisen postiosoitteen salliminen" at bounding box center [686, 346] width 218 height 41
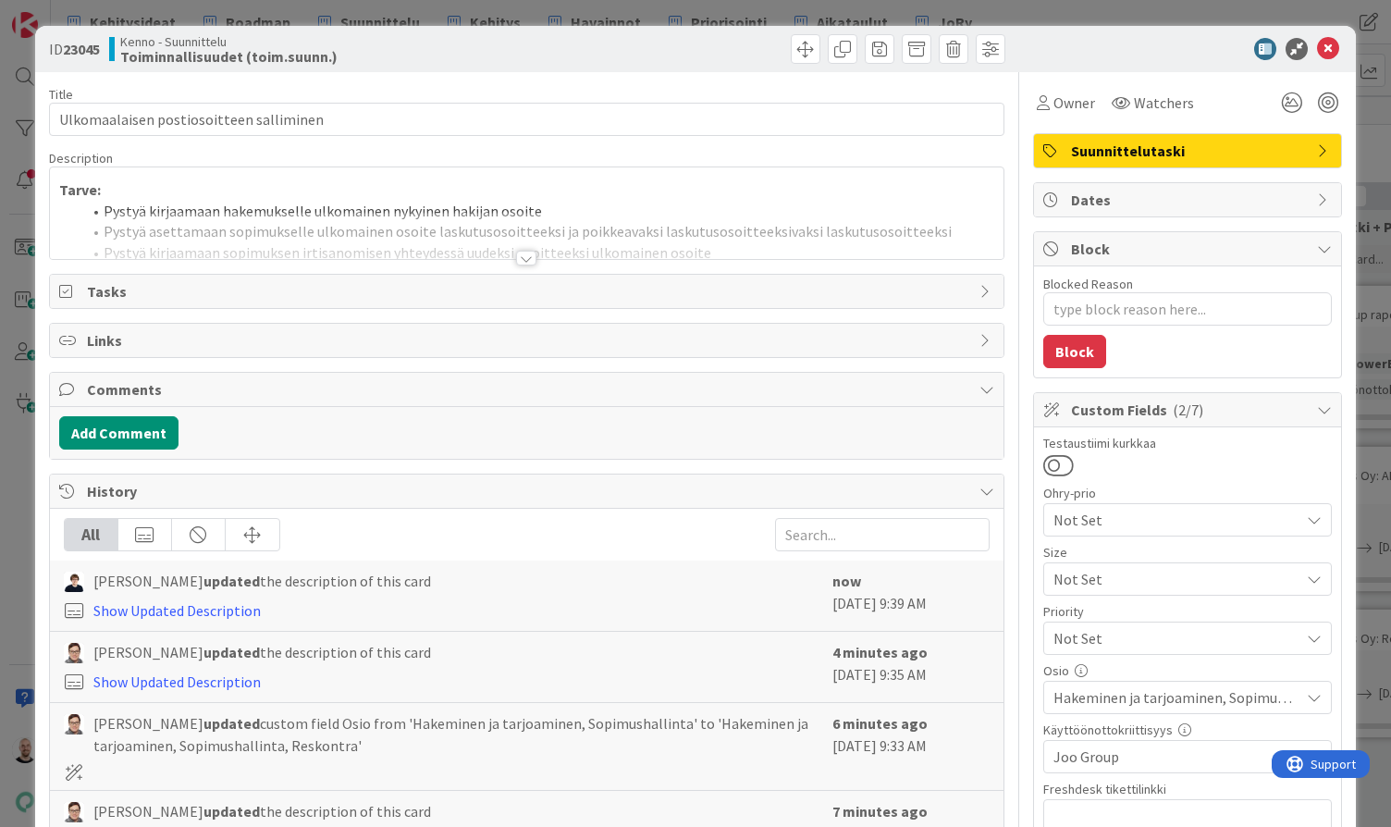
click at [523, 257] on div at bounding box center [526, 258] width 20 height 15
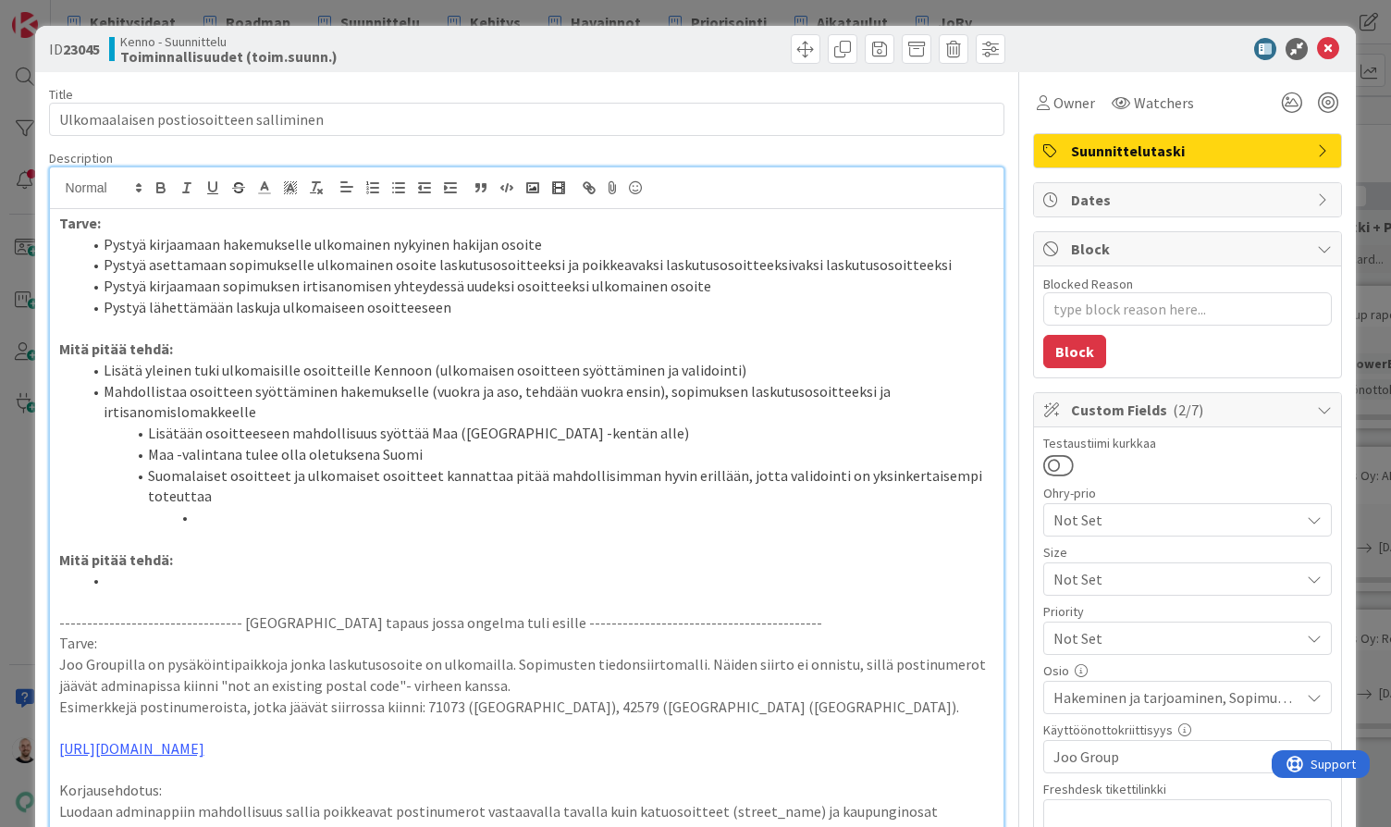
type textarea "x"
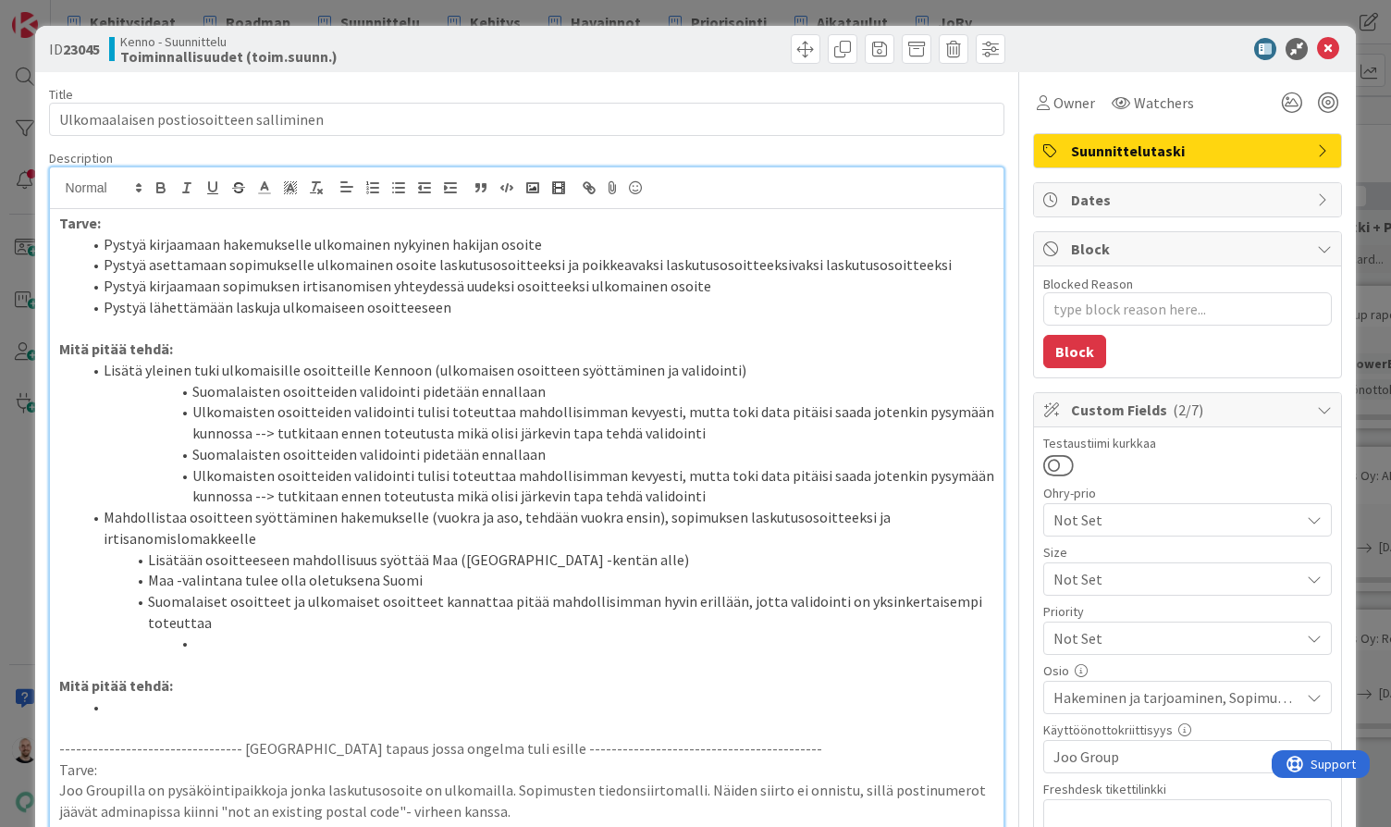
click at [812, 11] on div "ID 23045 Kenno - Suunnittelu Toiminnallisuudet (toim.suunn.) Title 39 / 128 Ulk…" at bounding box center [695, 413] width 1391 height 827
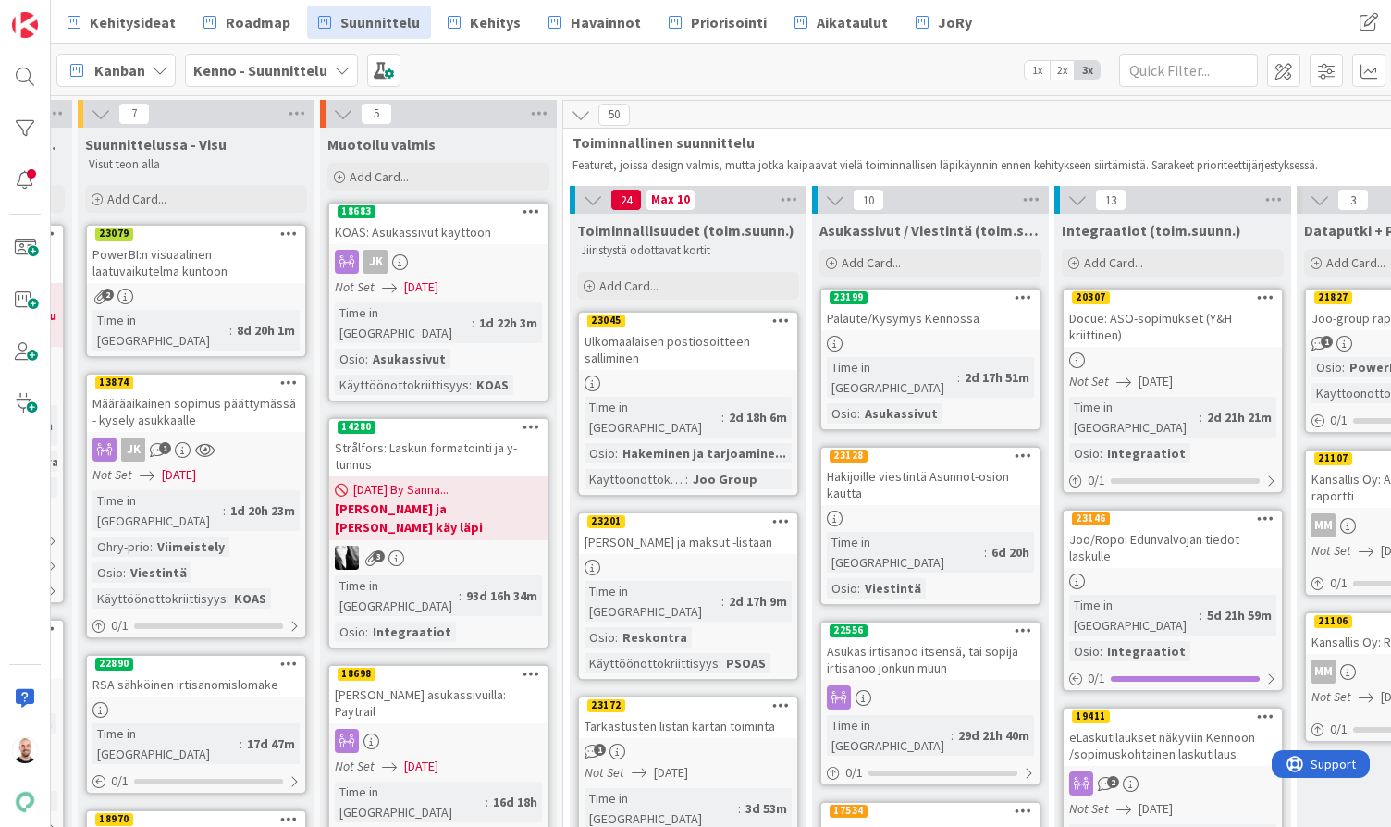
scroll to position [0, 464]
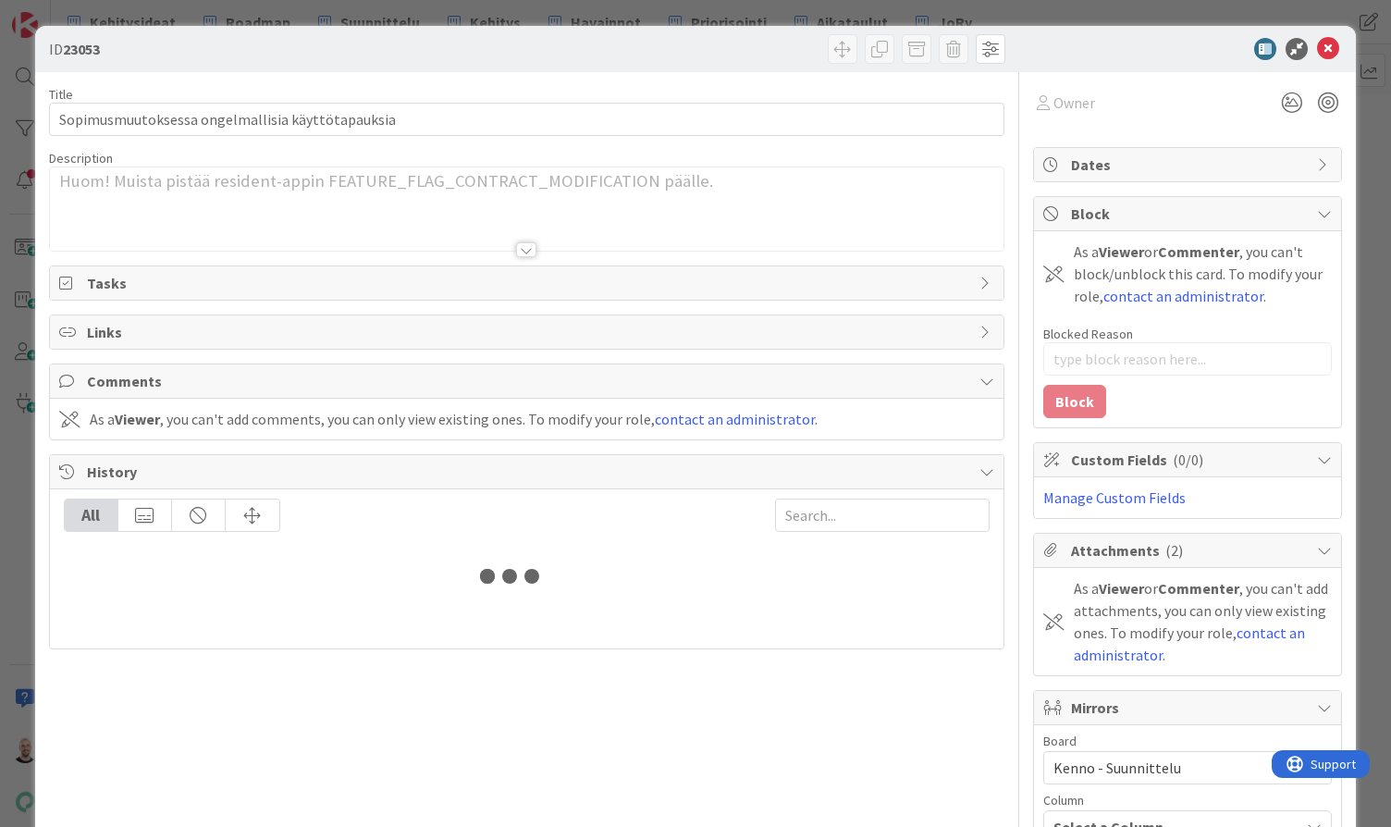
type textarea "x"
type input "19335"
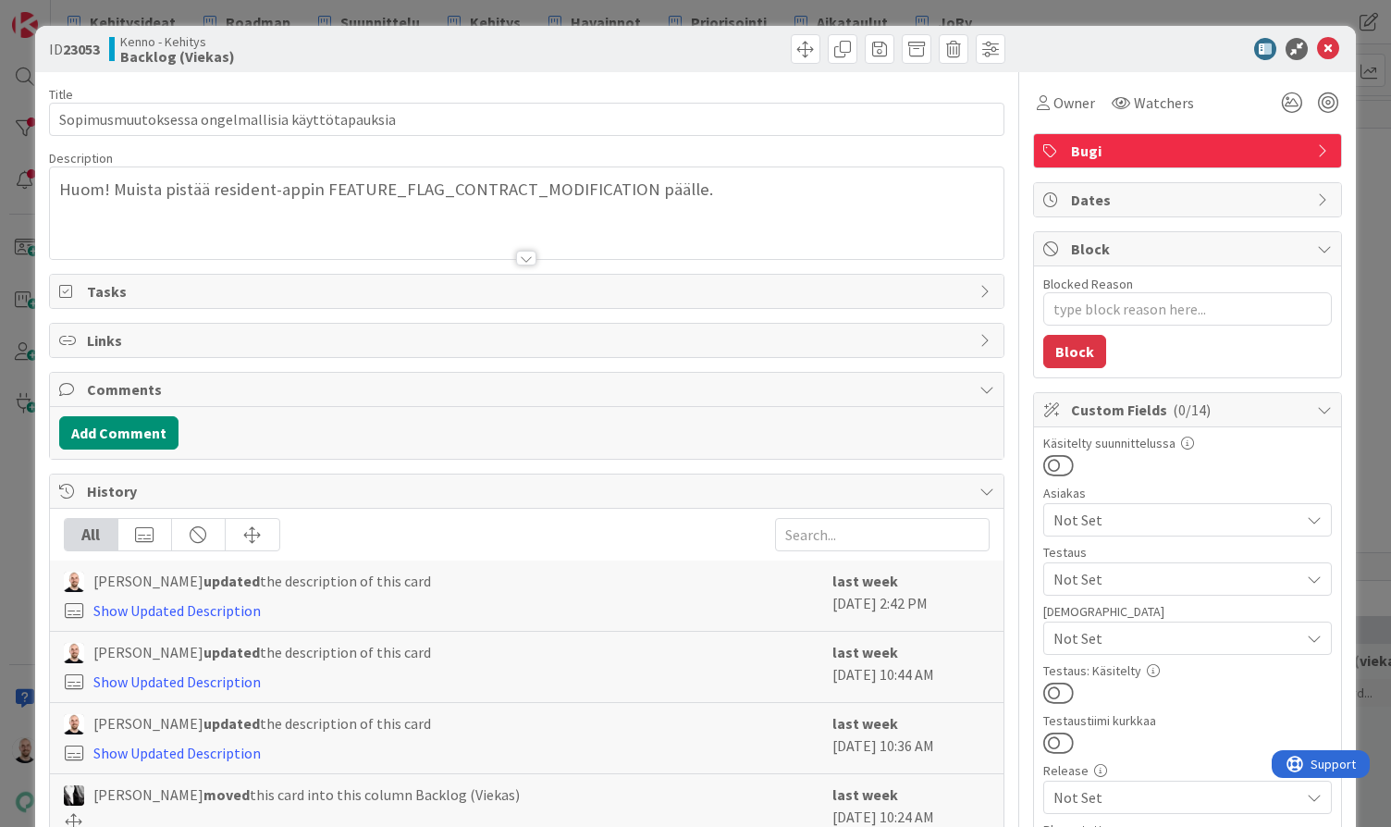
click at [527, 257] on div at bounding box center [526, 258] width 20 height 15
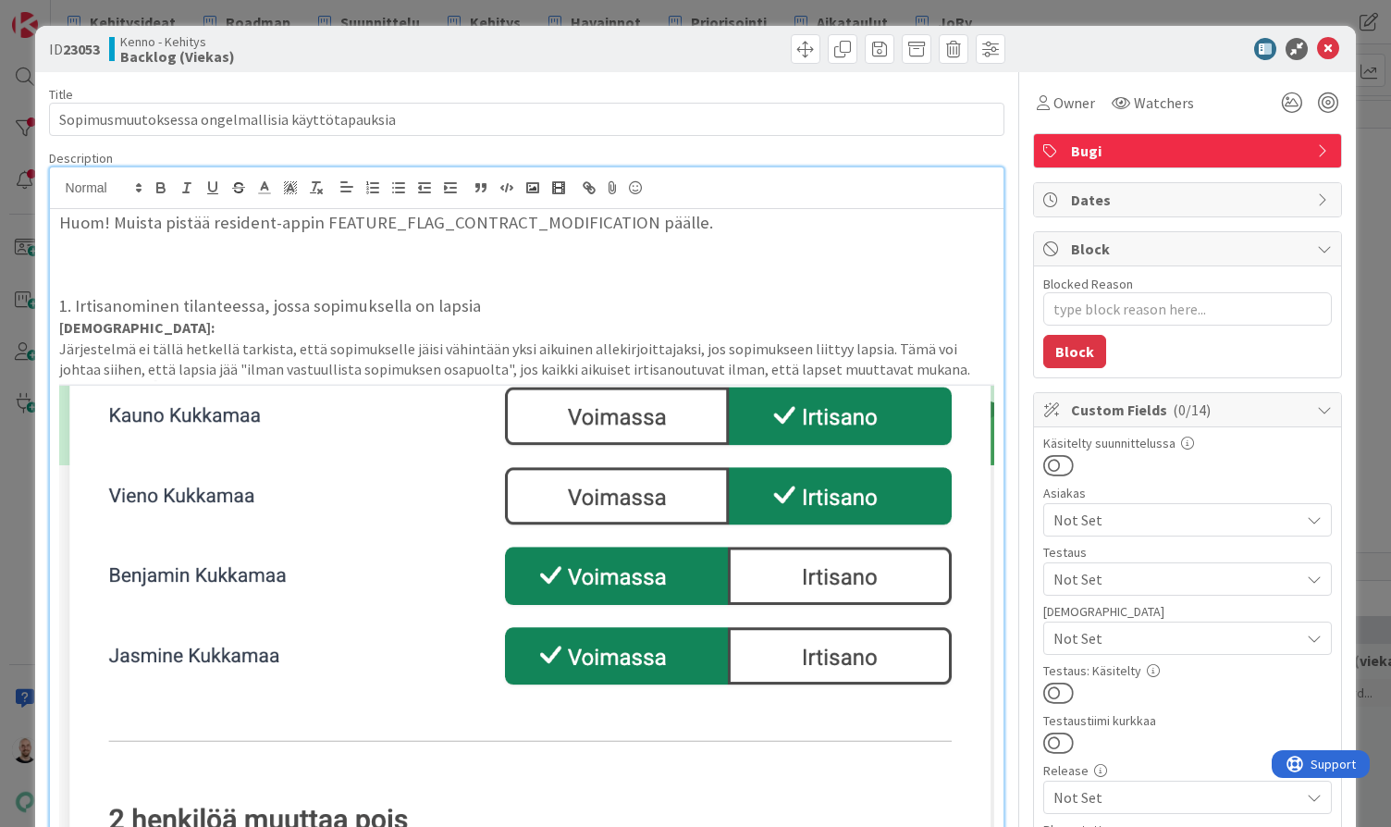
type textarea "x"
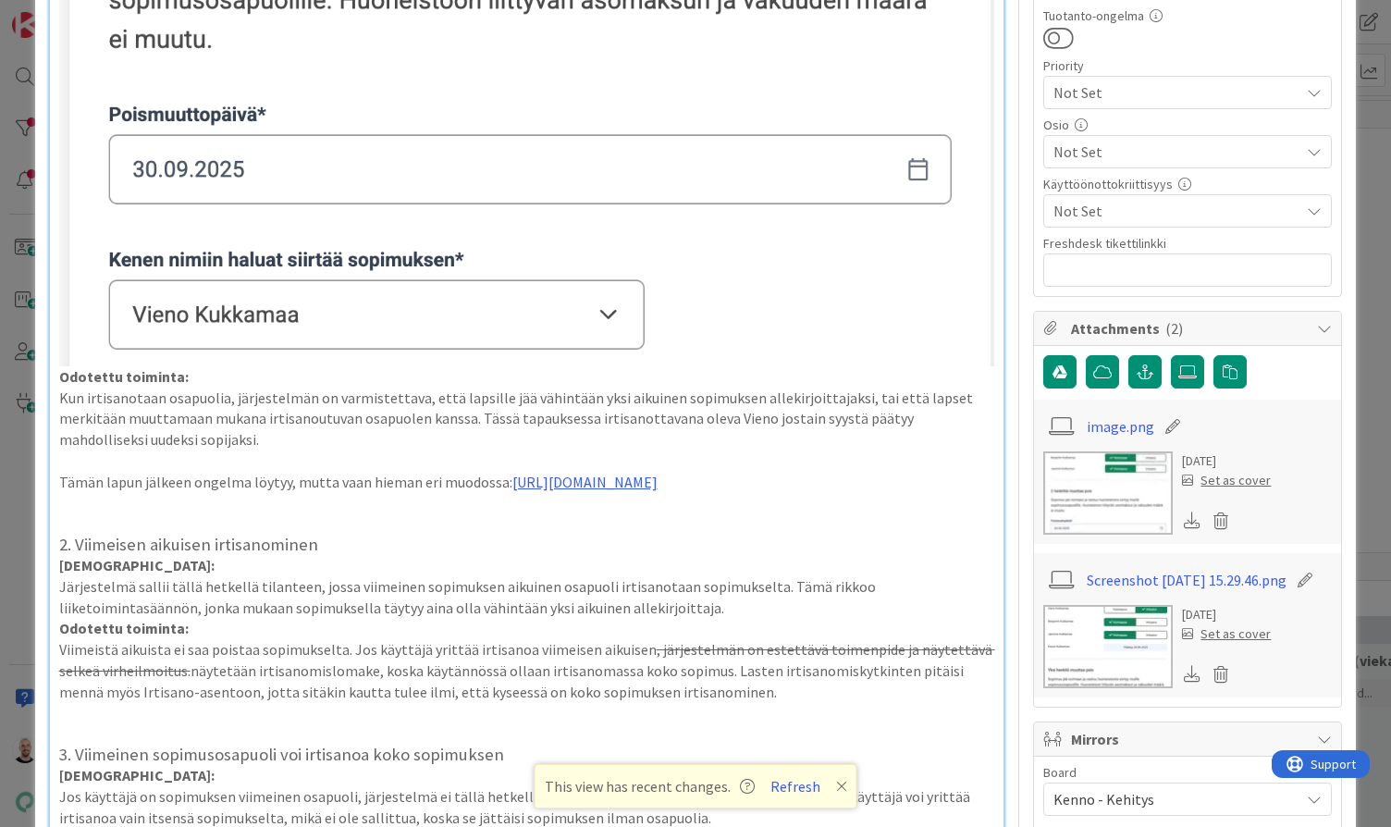
scroll to position [925, 0]
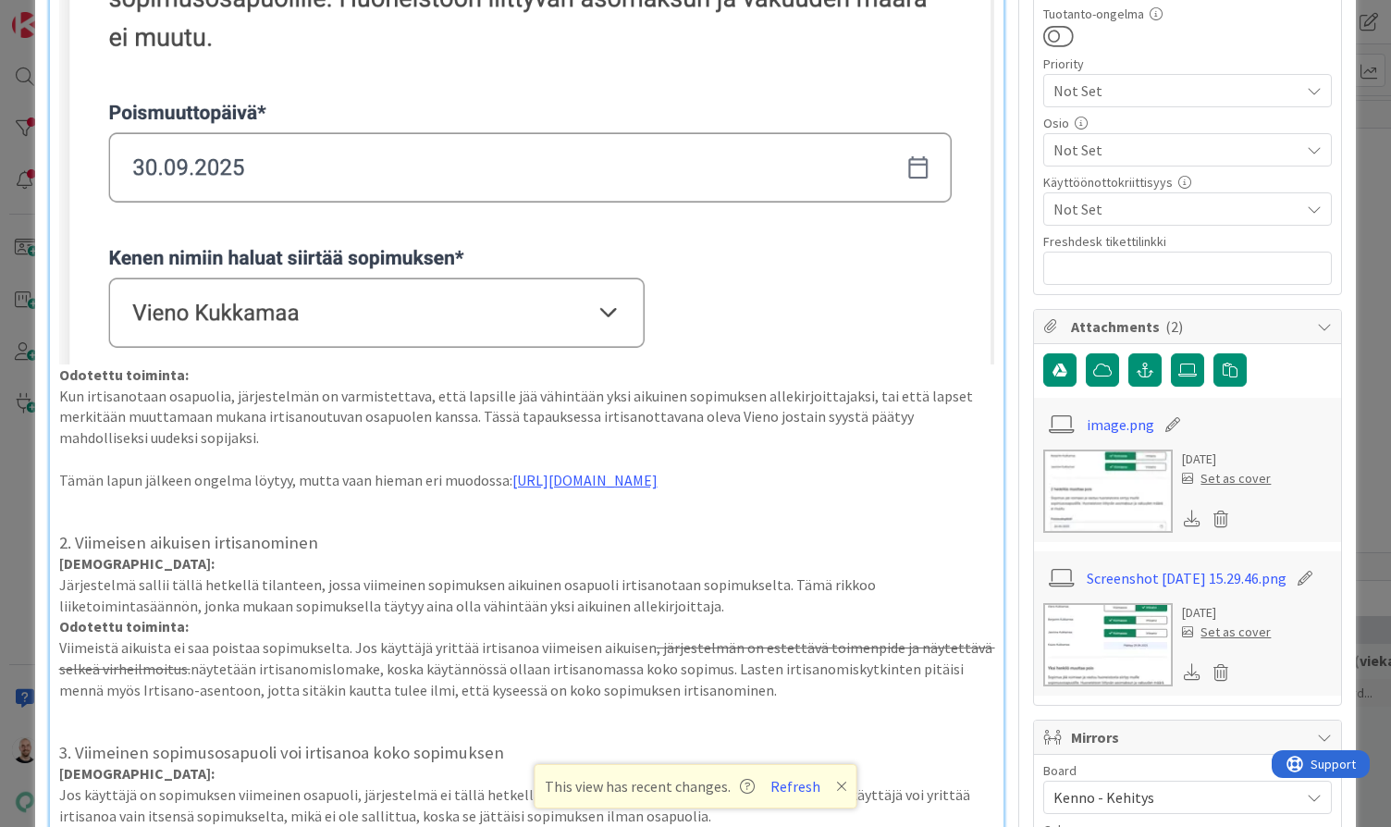
click at [475, 491] on p "Tämän lapun jälkeen ongelma löytyy, mutta vaan hieman eri muodossa: [URL][DOMAI…" at bounding box center [527, 480] width 936 height 21
click at [534, 437] on p "Kun irtisanotaan osapuolia, järjestelmän on varmistettava, että lapsille jää vä…" at bounding box center [527, 417] width 936 height 63
click at [658, 553] on h3 "2. Viimeisen aikuisen irtisanominen" at bounding box center [527, 543] width 936 height 20
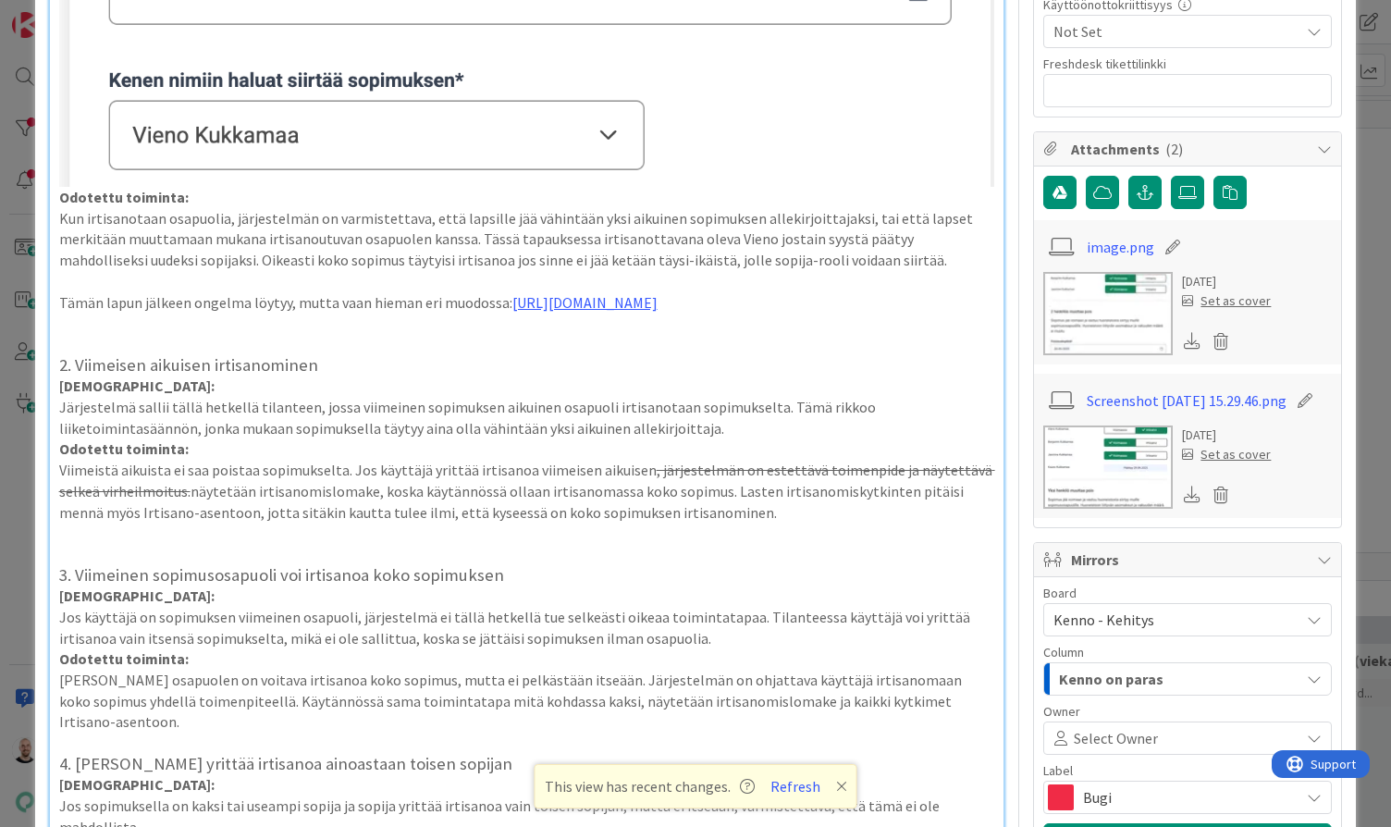
scroll to position [1111, 0]
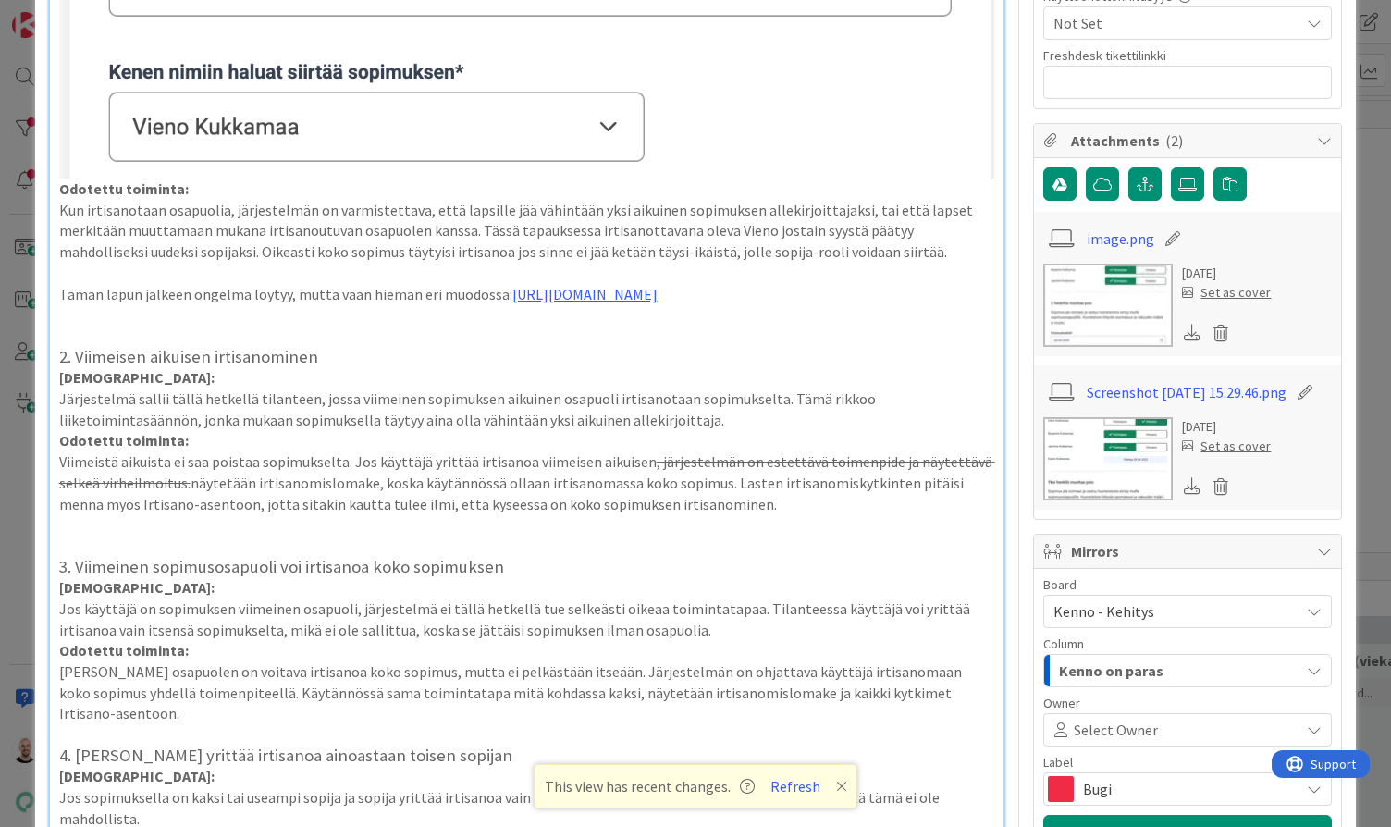
type textarea "x"
click at [836, 788] on icon at bounding box center [841, 786] width 11 height 15
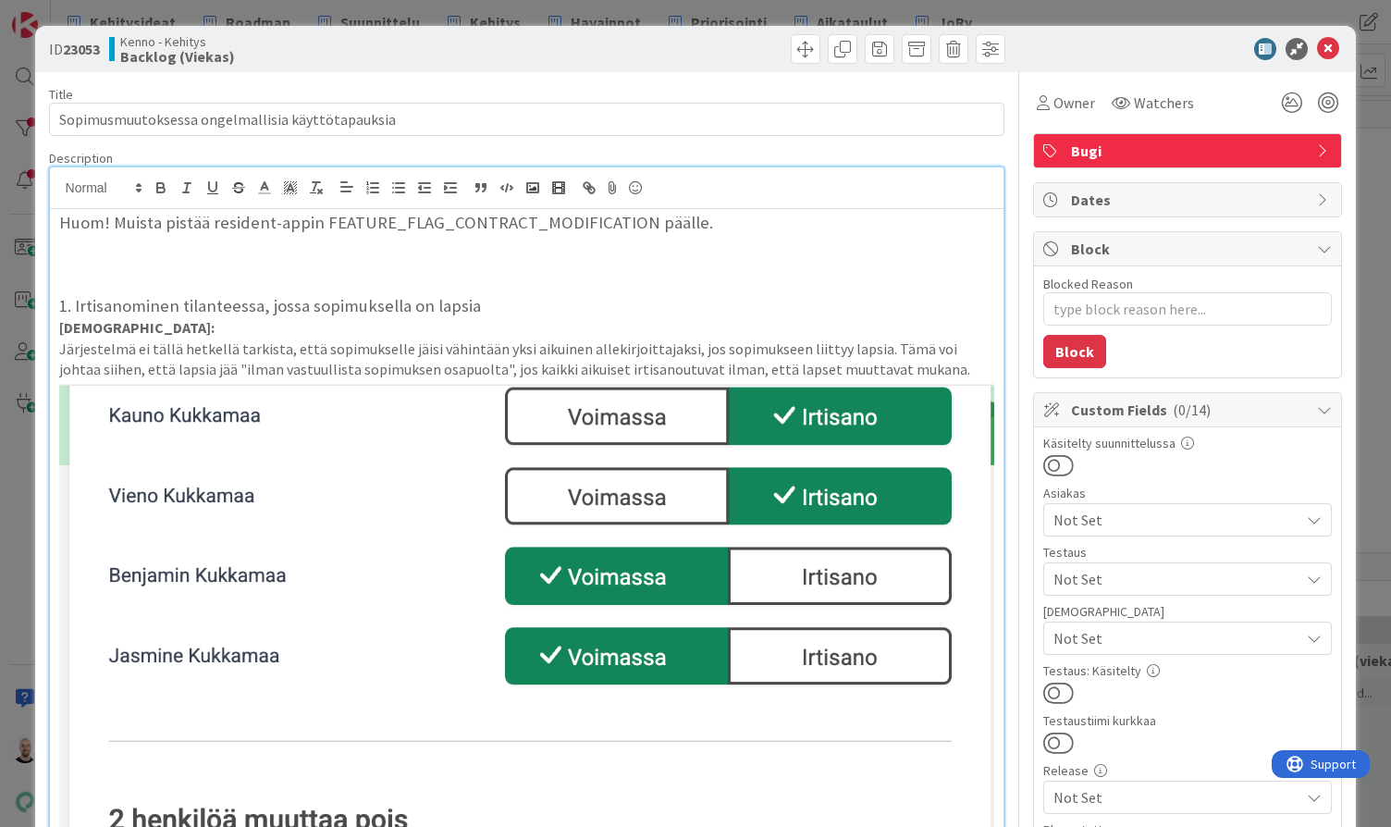
scroll to position [0, 0]
